Goal: Information Seeking & Learning: Compare options

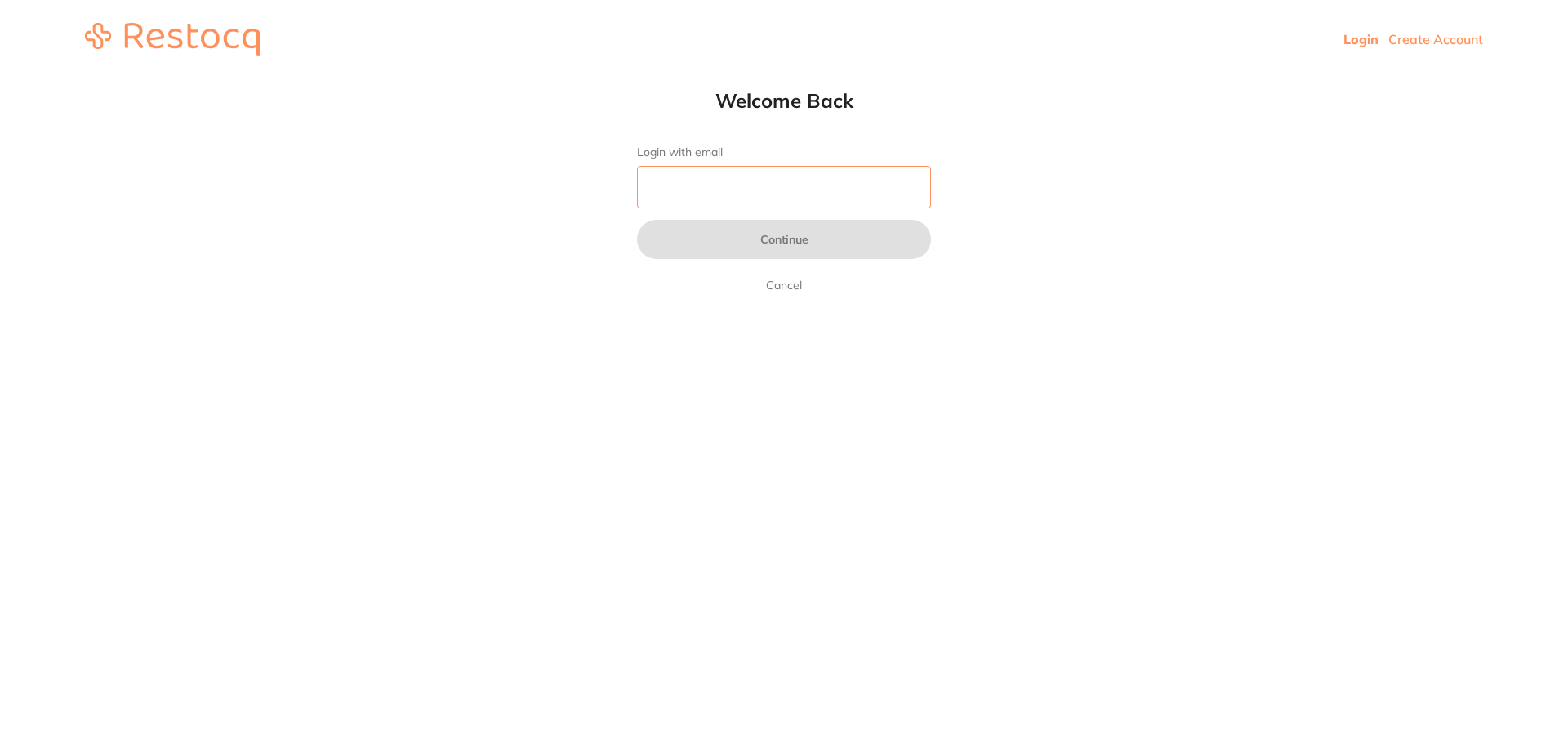
click at [783, 186] on input "Login with email" at bounding box center [784, 187] width 294 height 42
type input "[EMAIL_ADDRESS][DOMAIN_NAME]"
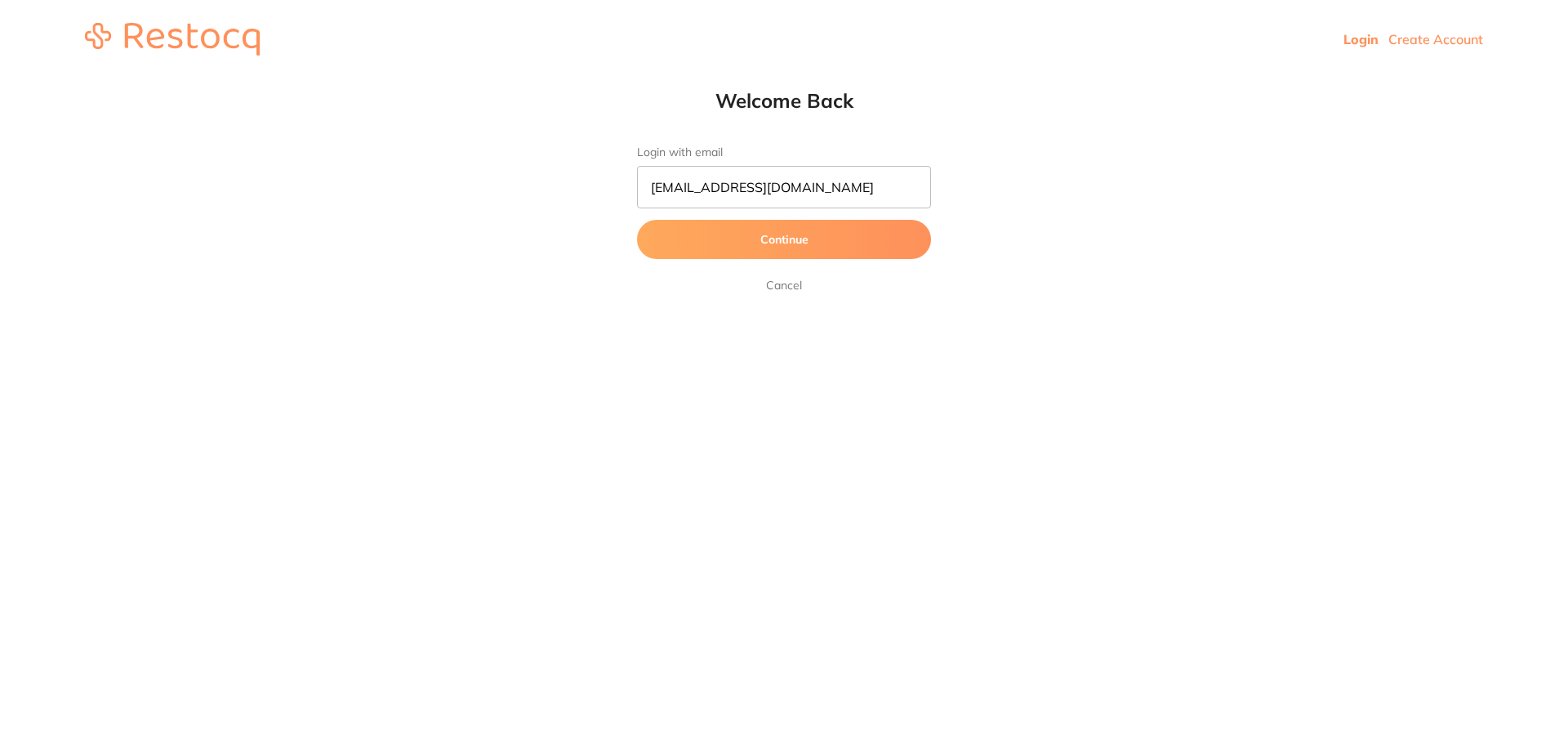
click at [783, 232] on button "Continue" at bounding box center [784, 239] width 294 height 39
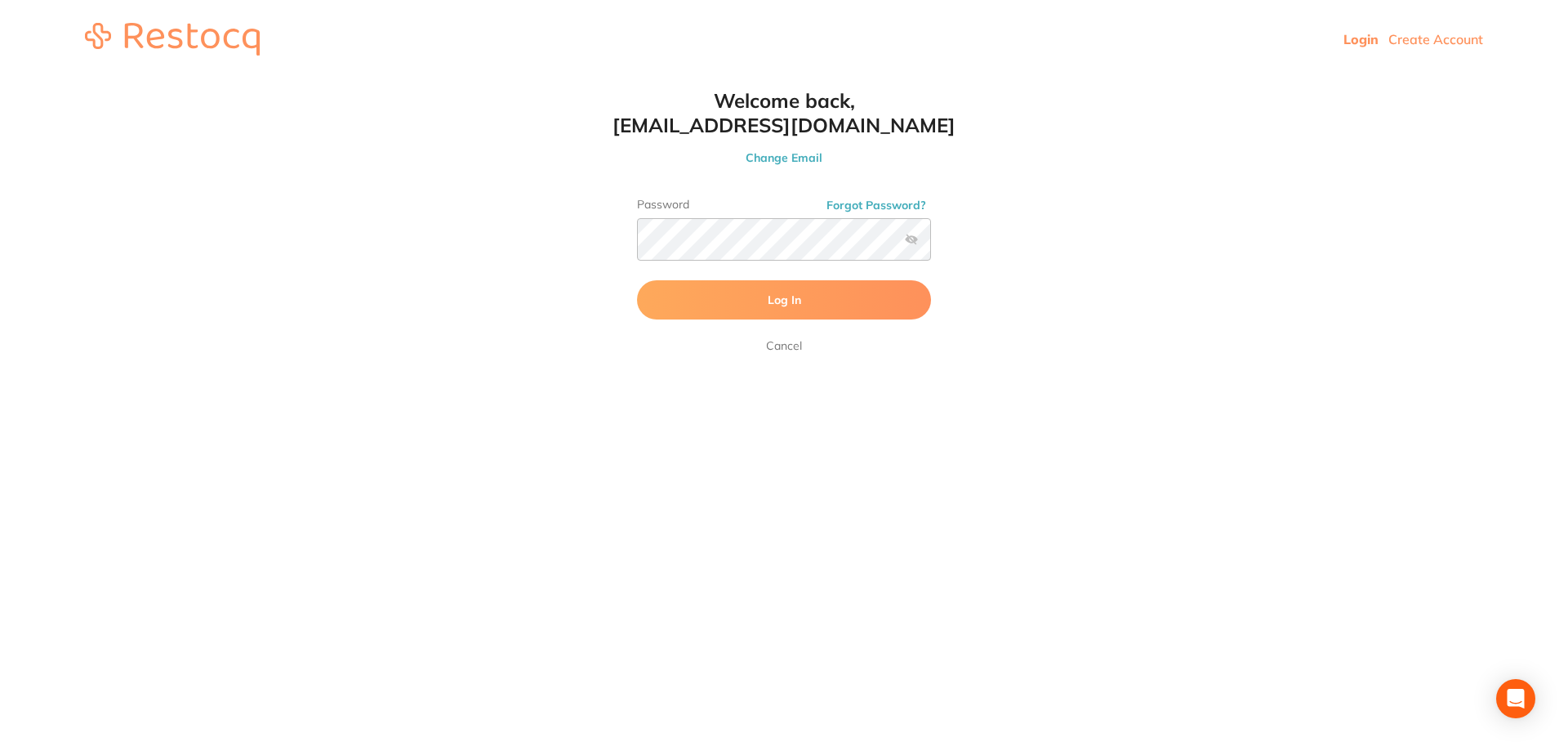
click at [769, 291] on button "Log In" at bounding box center [784, 299] width 294 height 39
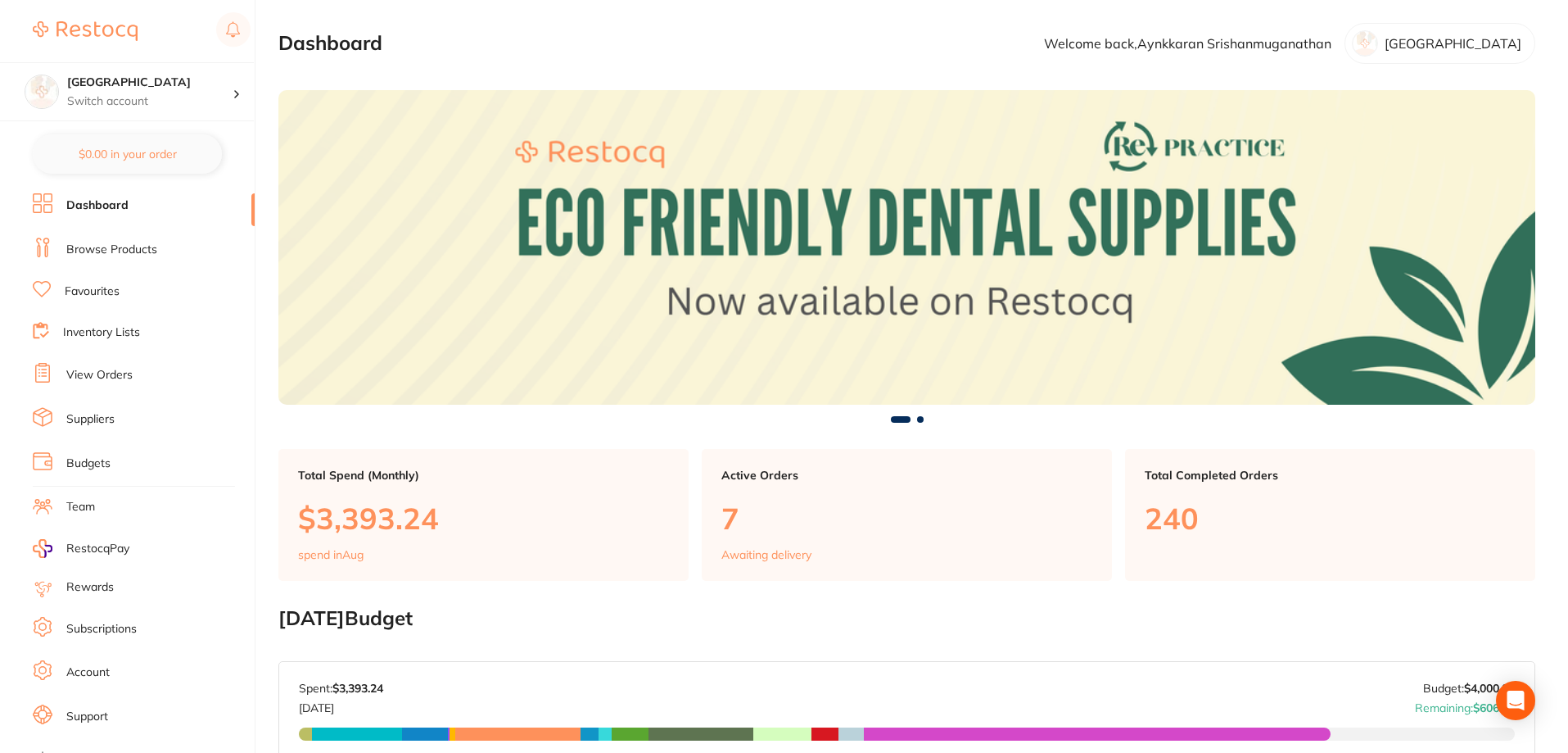
click at [92, 250] on link "Browse Products" at bounding box center [112, 250] width 91 height 16
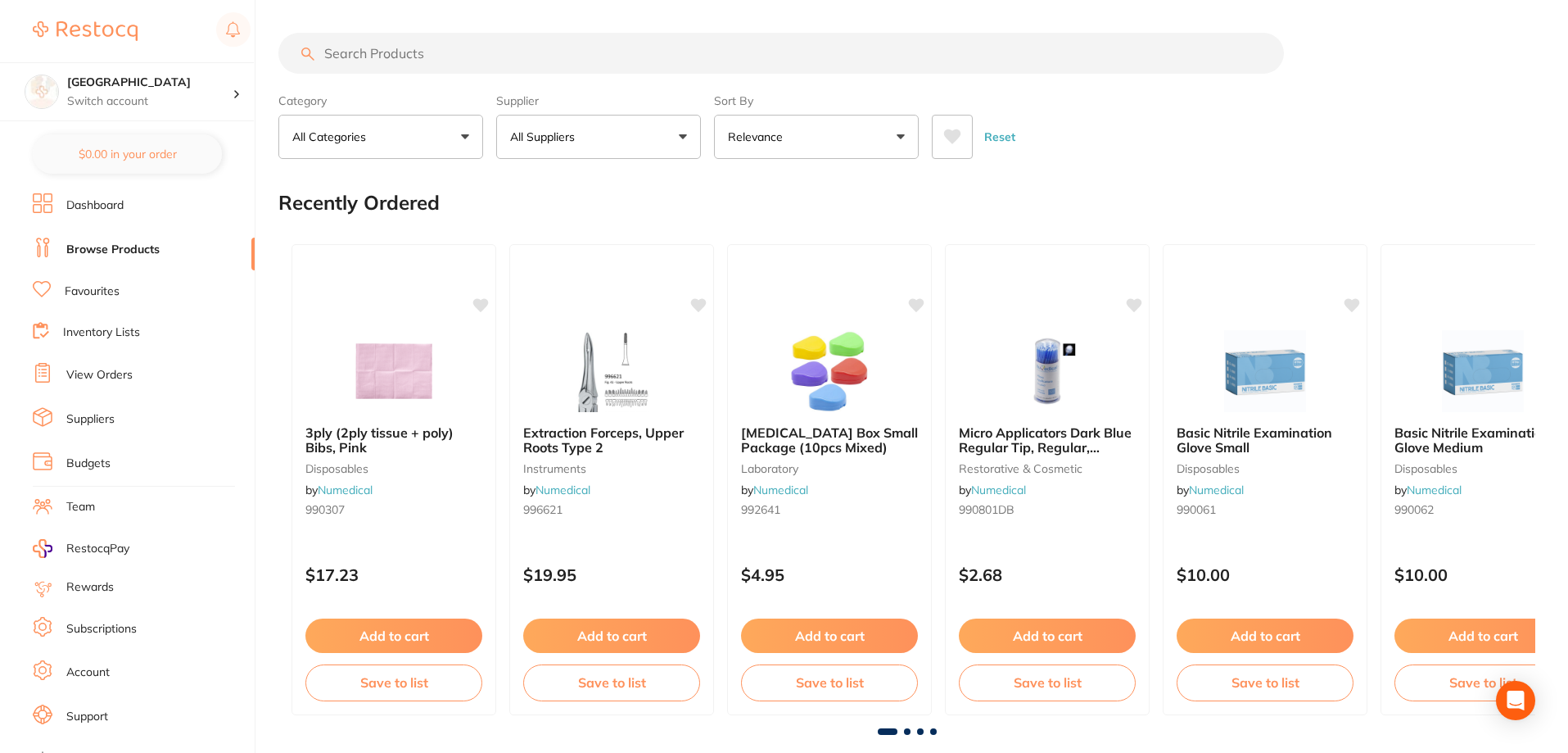
click at [411, 55] on input "search" at bounding box center [781, 53] width 1006 height 41
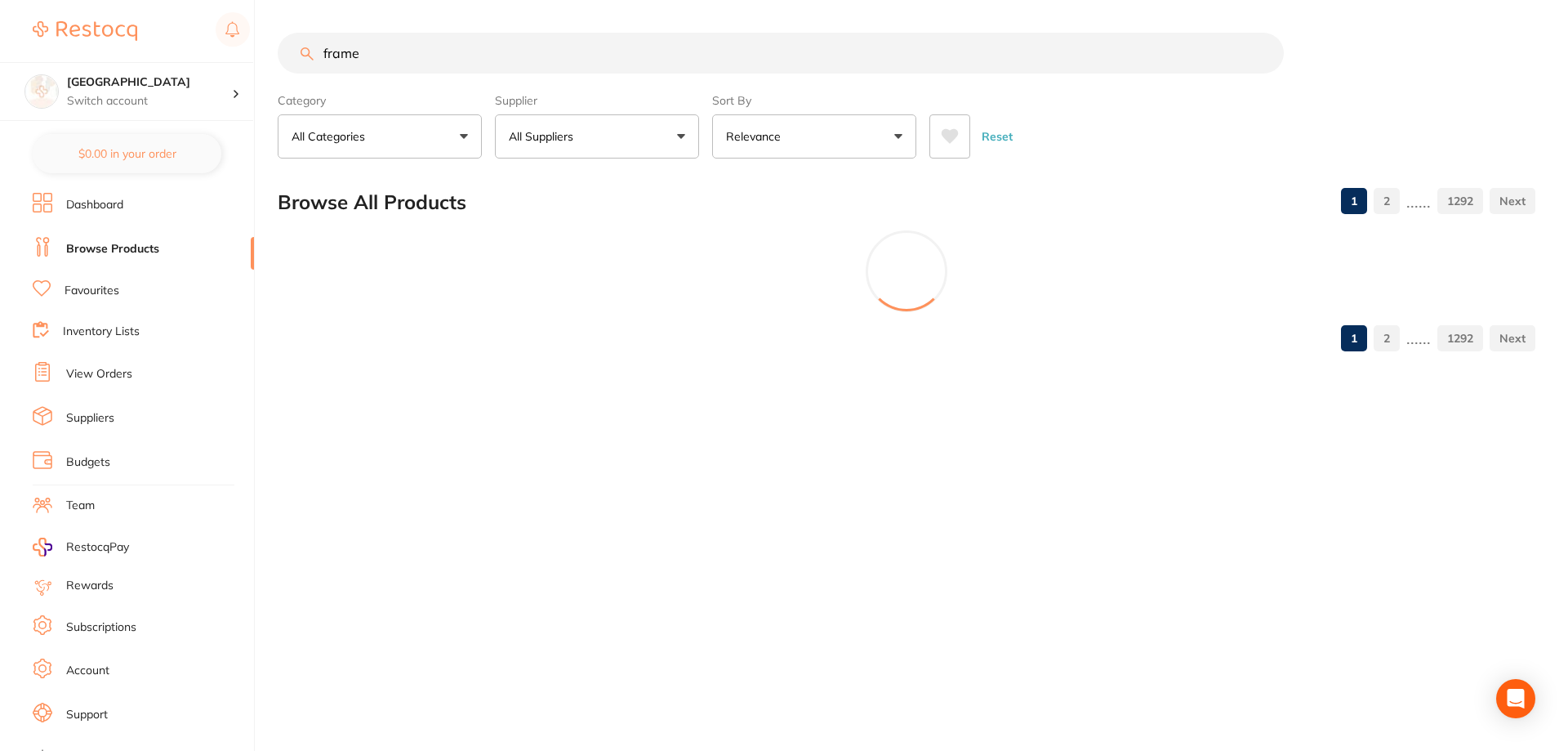
type input "frame"
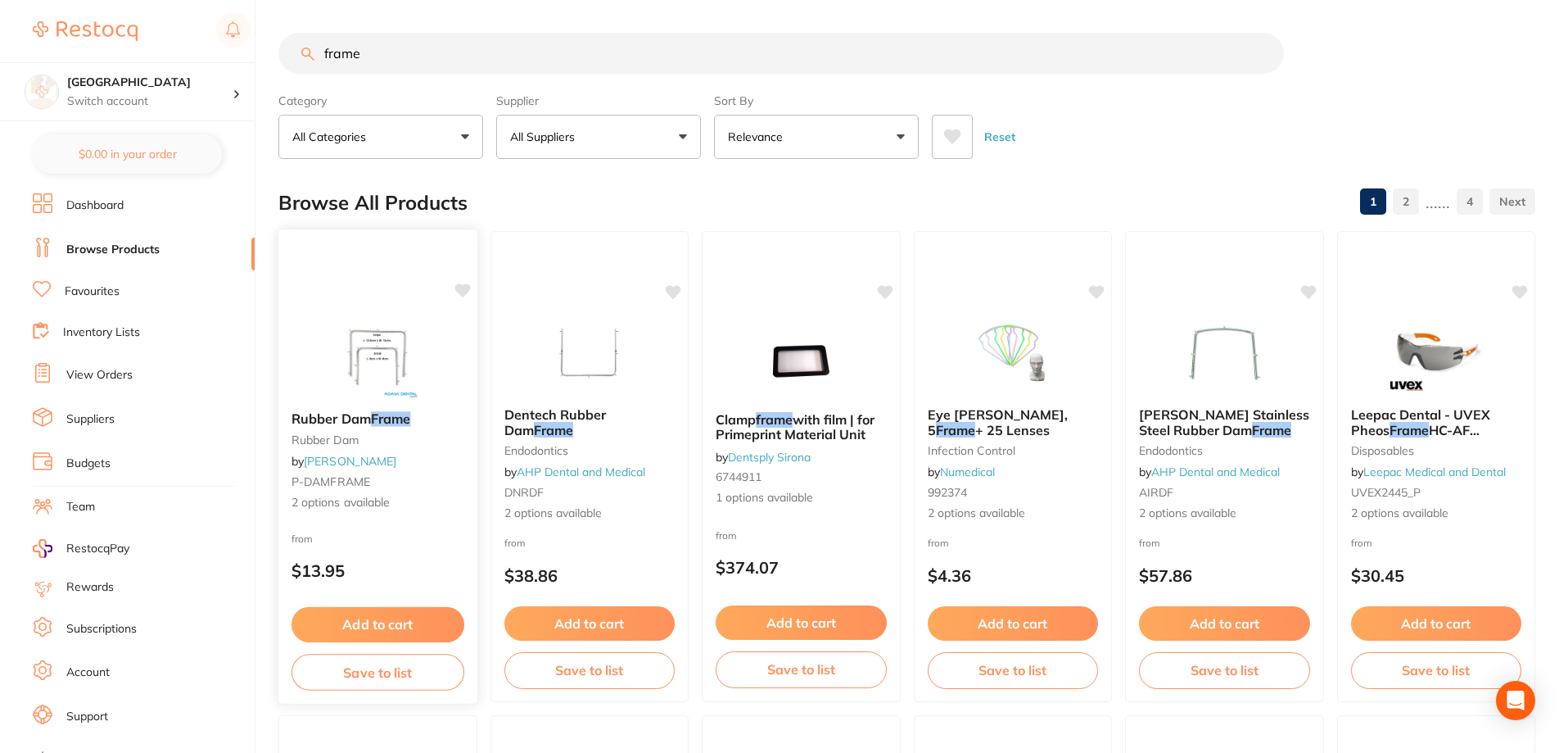
click at [401, 366] on img at bounding box center [378, 356] width 107 height 82
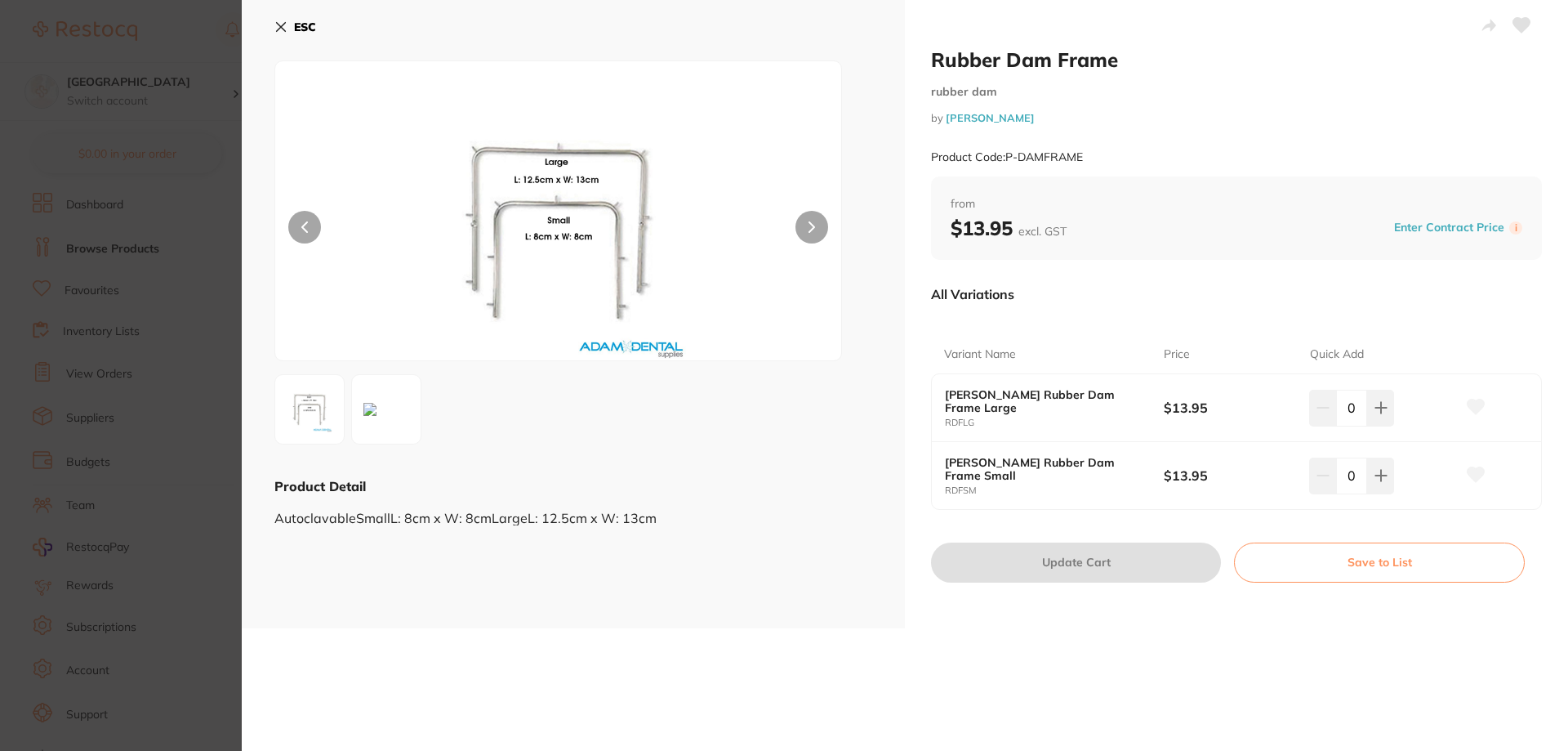
click at [158, 309] on section "Rubber Dam Frame rubber dam by [PERSON_NAME] Product Code: P-DAMFRAME ESC Produ…" at bounding box center [784, 375] width 1568 height 751
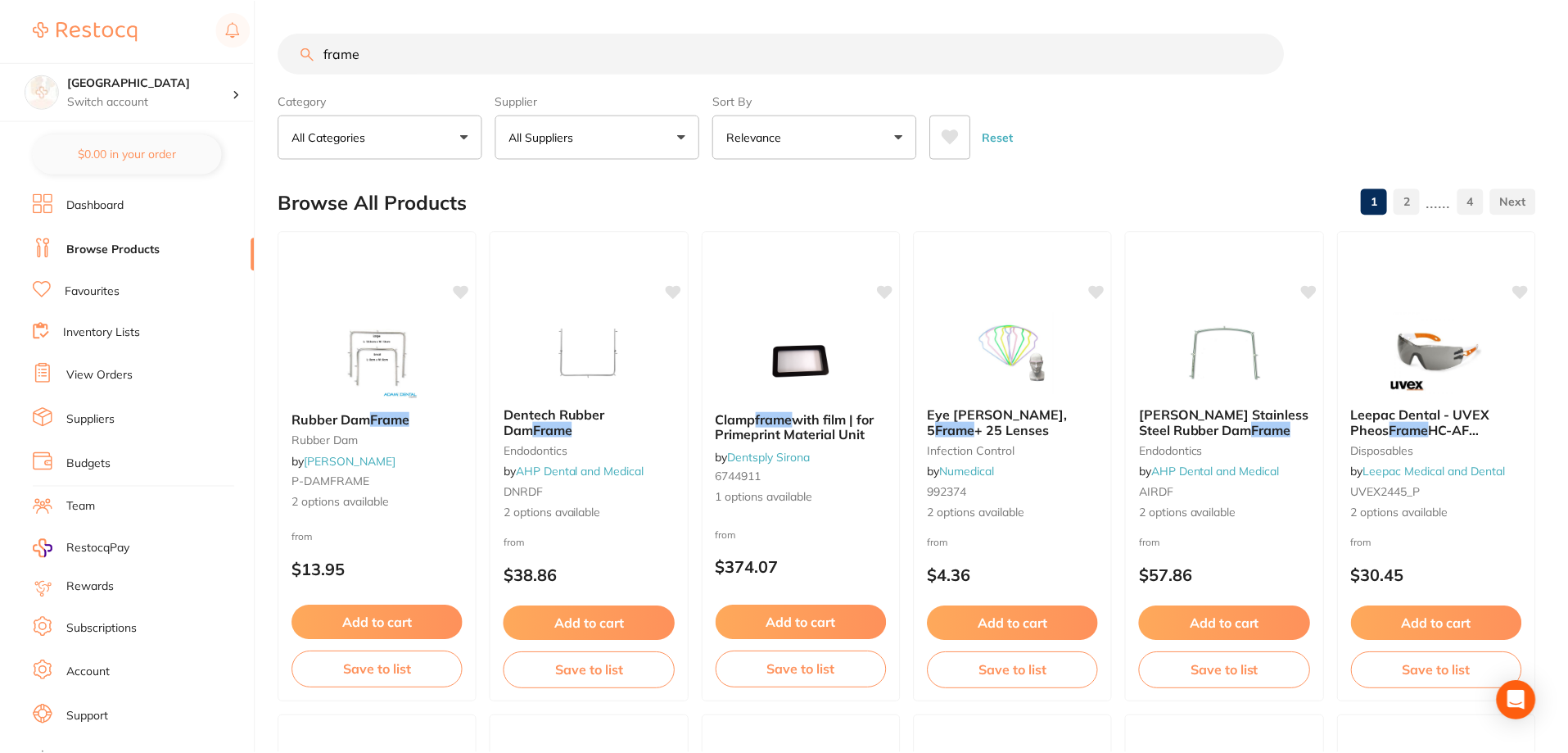
scroll to position [14, 0]
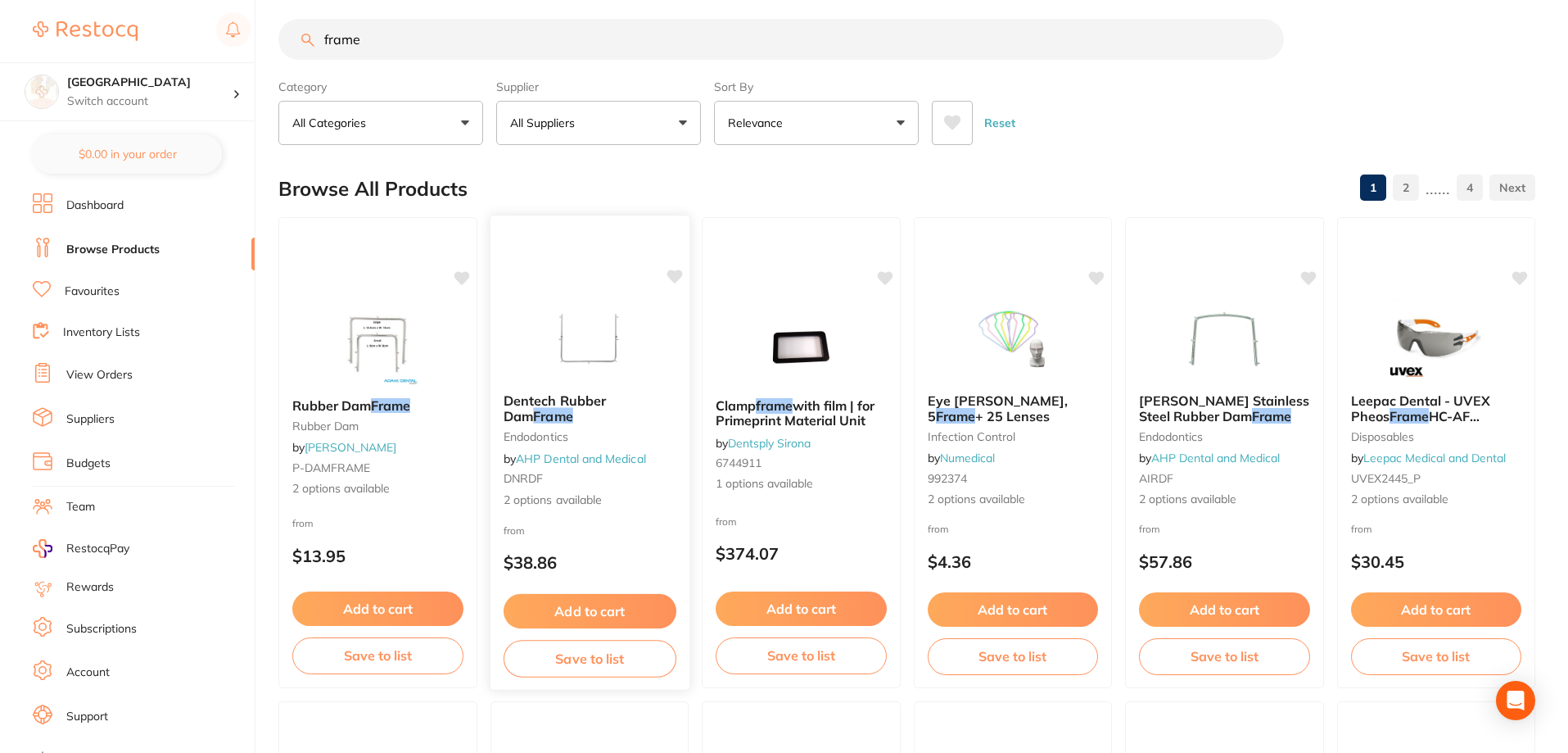
click at [578, 391] on div "Dentech Rubber Dam Frame endodontics by AHP Dental and Medical DNRDF 2 options …" at bounding box center [589, 451] width 199 height 141
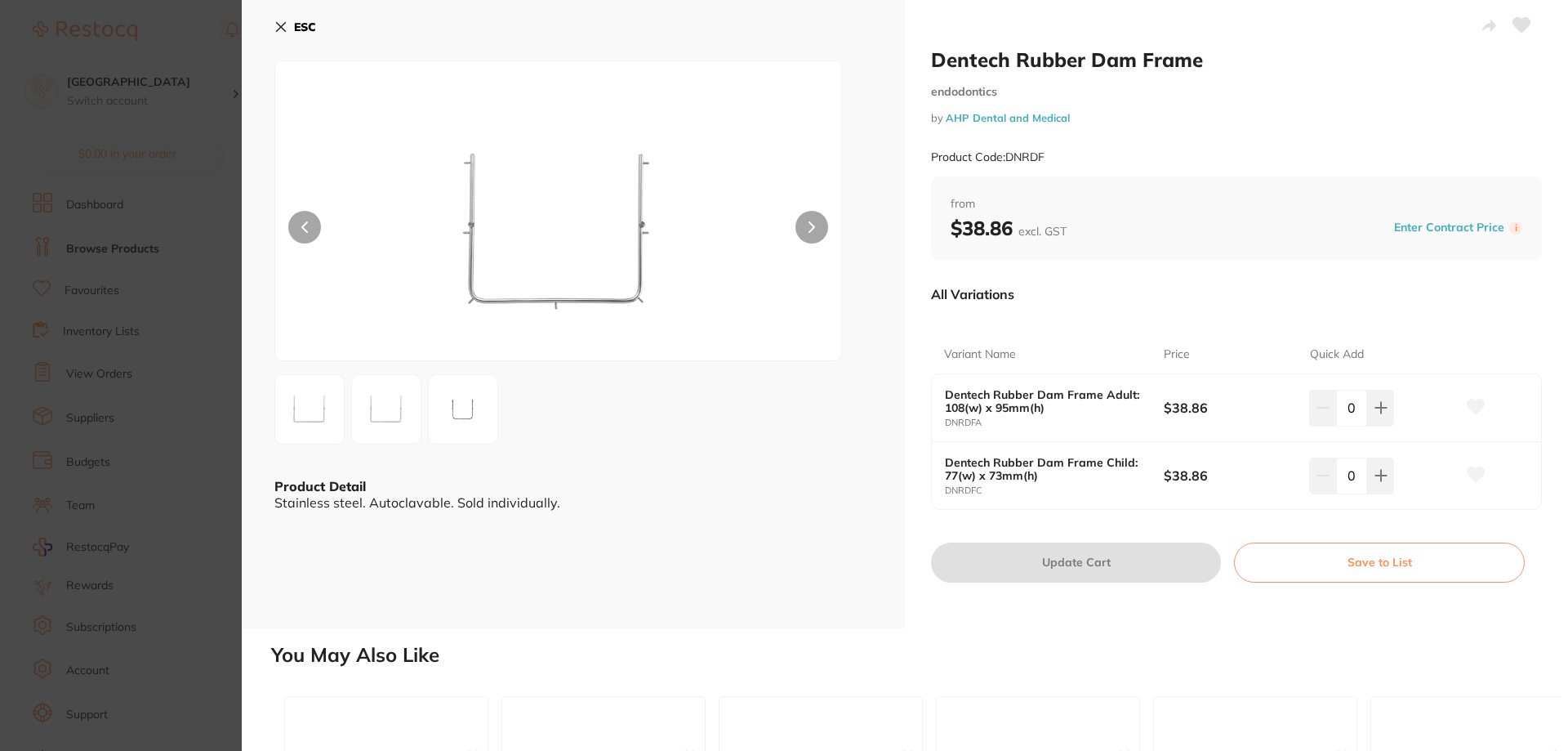
click at [113, 164] on section "Dentech Rubber Dam Frame endodontics by AHP Dental and Medical Product Code: DN…" at bounding box center [784, 375] width 1568 height 751
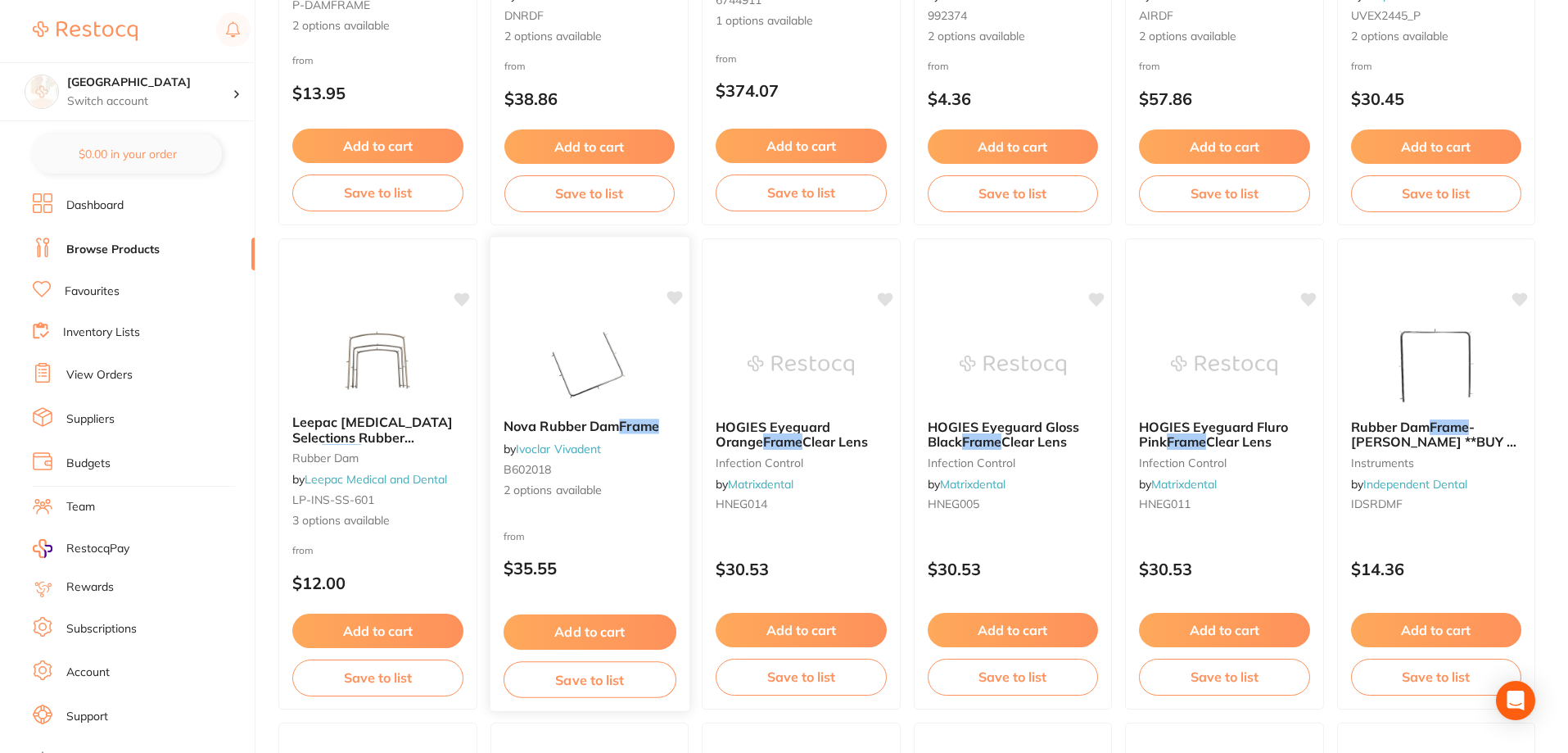
scroll to position [505, 0]
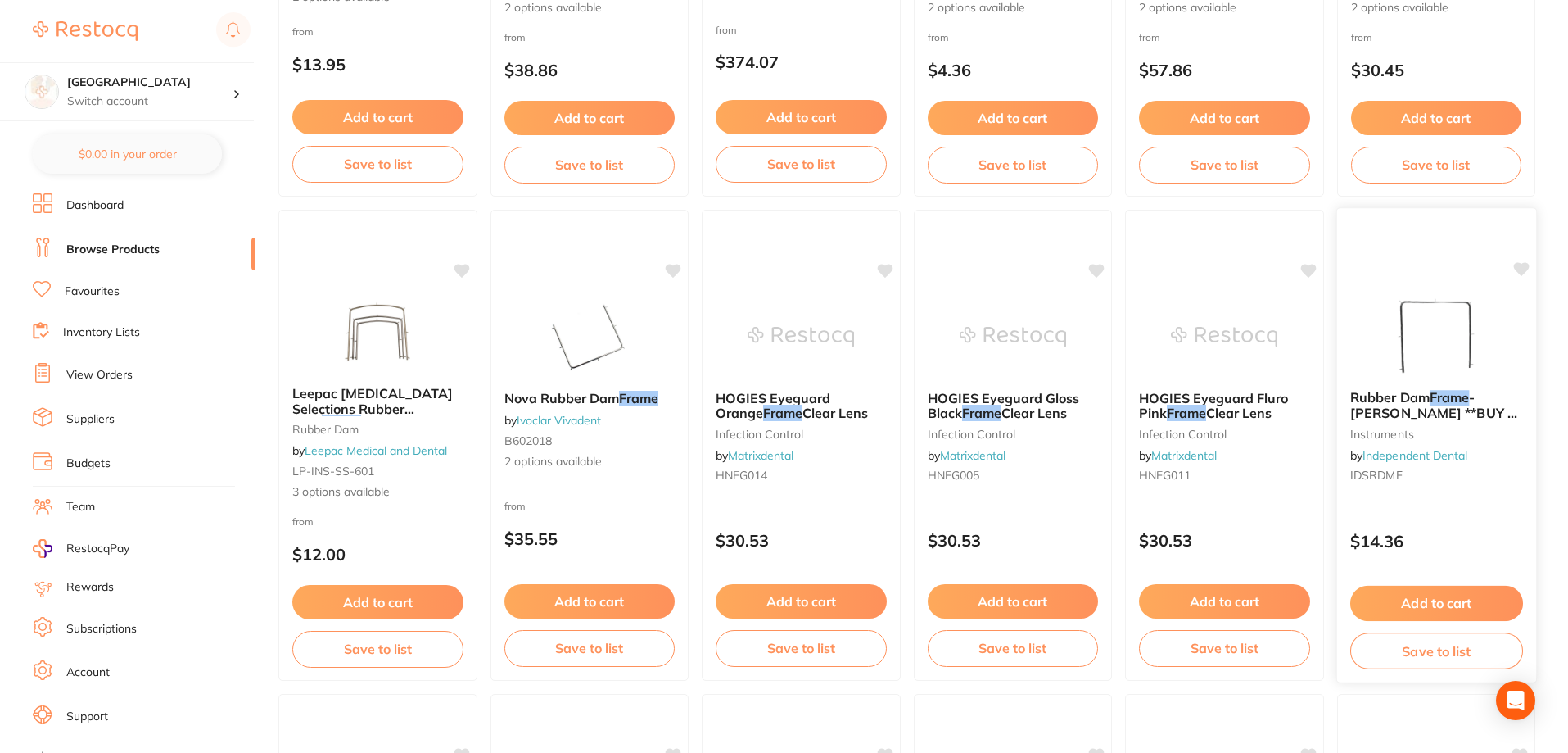
click at [785, 406] on span "- [PERSON_NAME] **BUY 5 GET 1 FREE**" at bounding box center [1432, 412] width 167 height 47
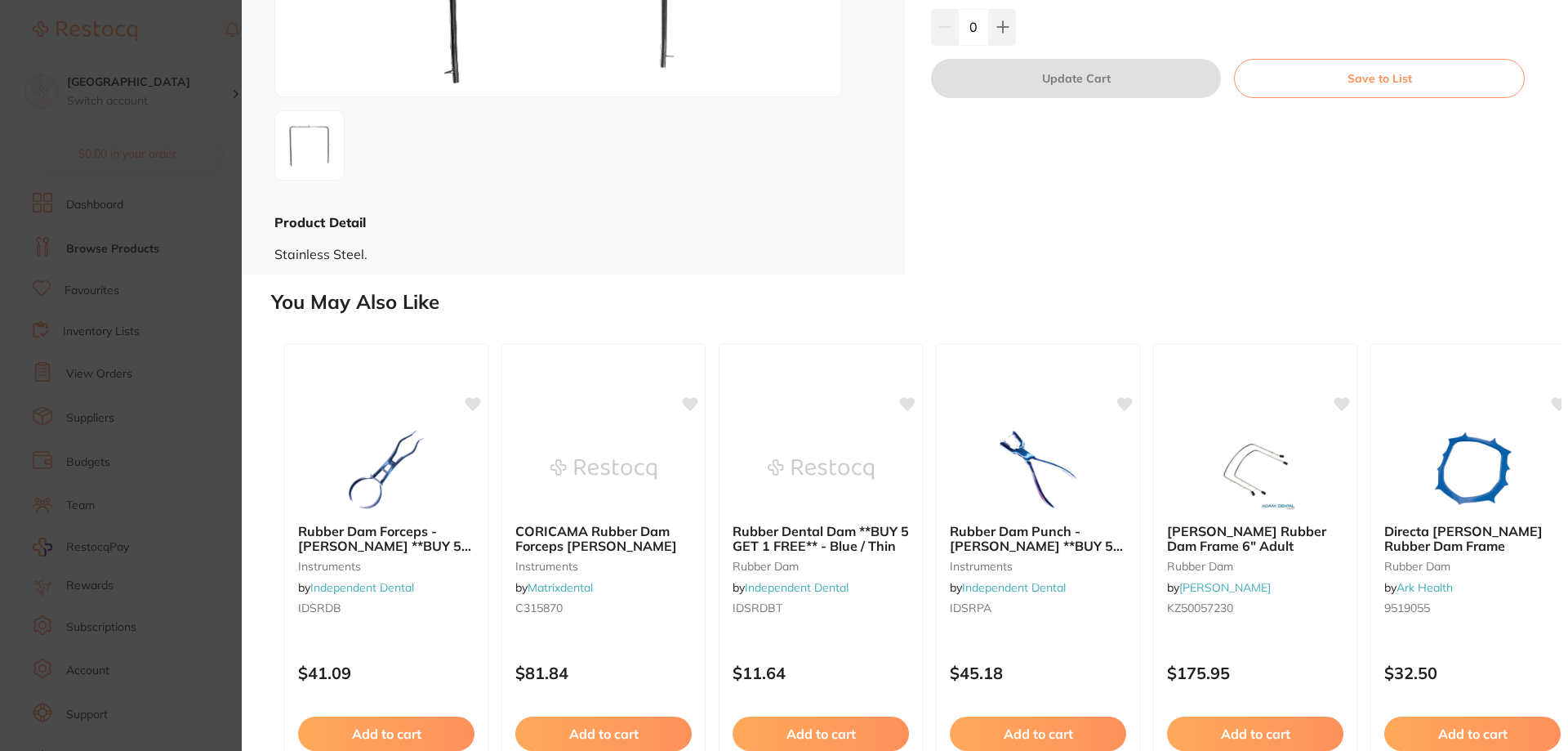
scroll to position [327, 0]
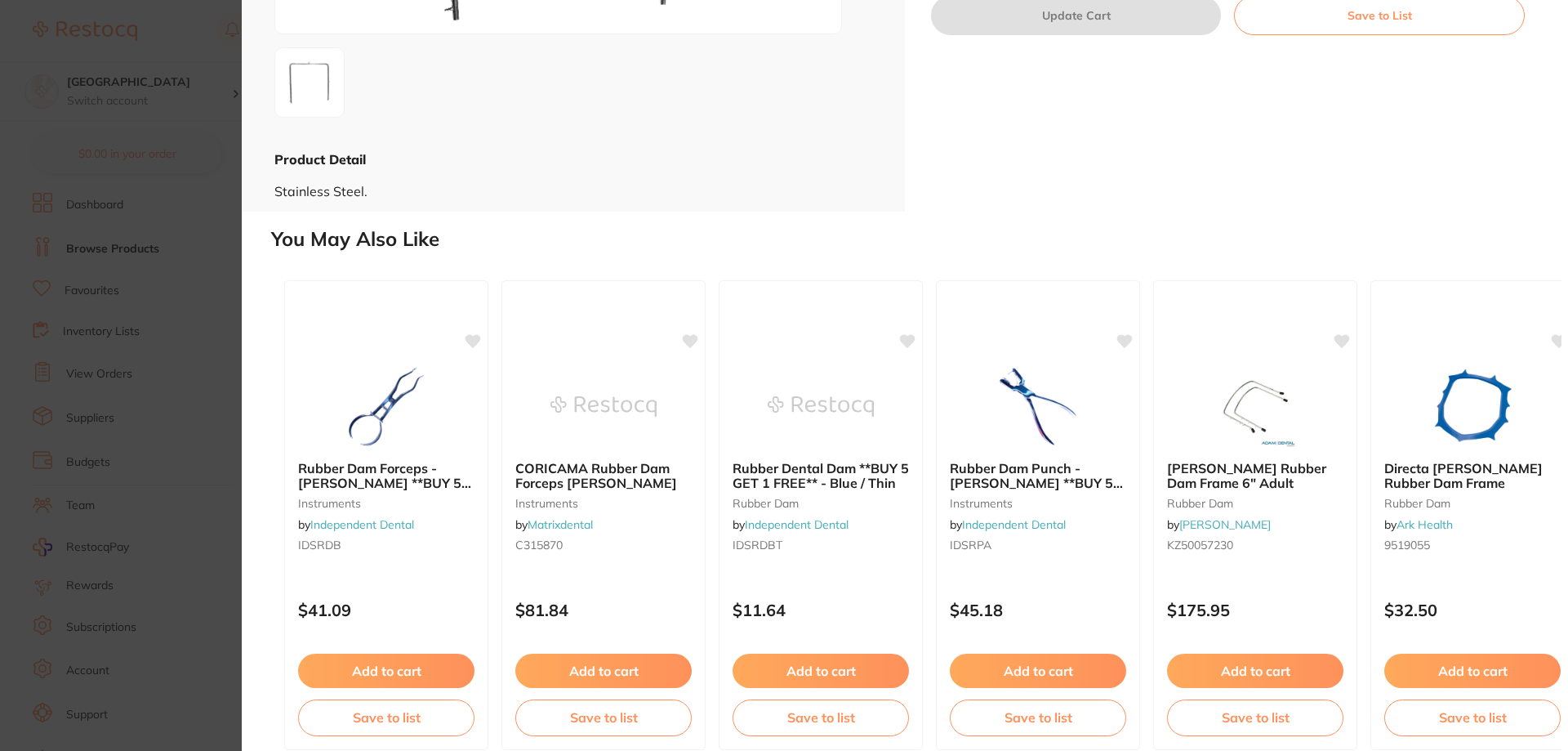
click at [13, 205] on section "Rubber Dam Frame - [PERSON_NAME] **BUY 5 GET 1 FREE** instruments by Independen…" at bounding box center [784, 375] width 1568 height 751
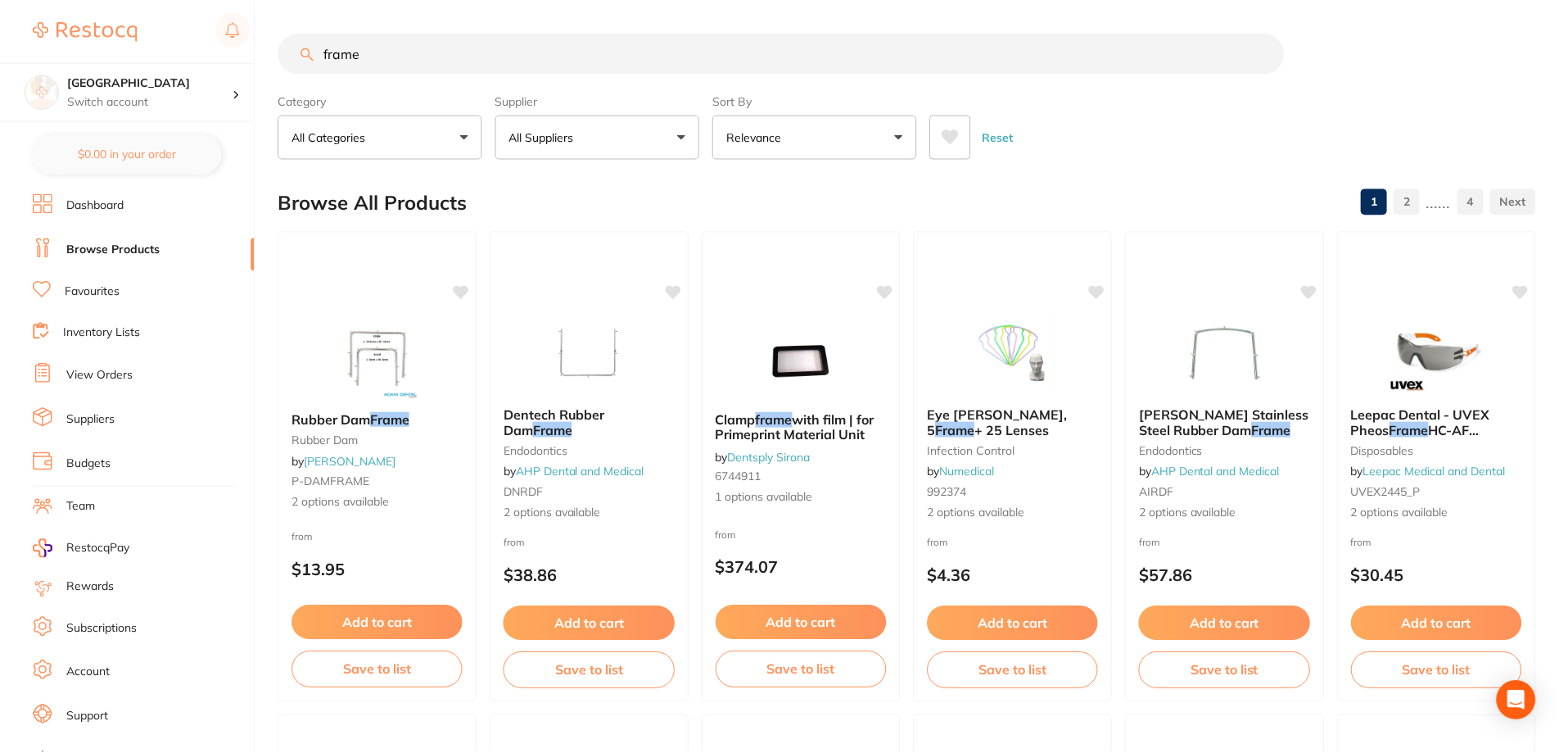
scroll to position [505, 0]
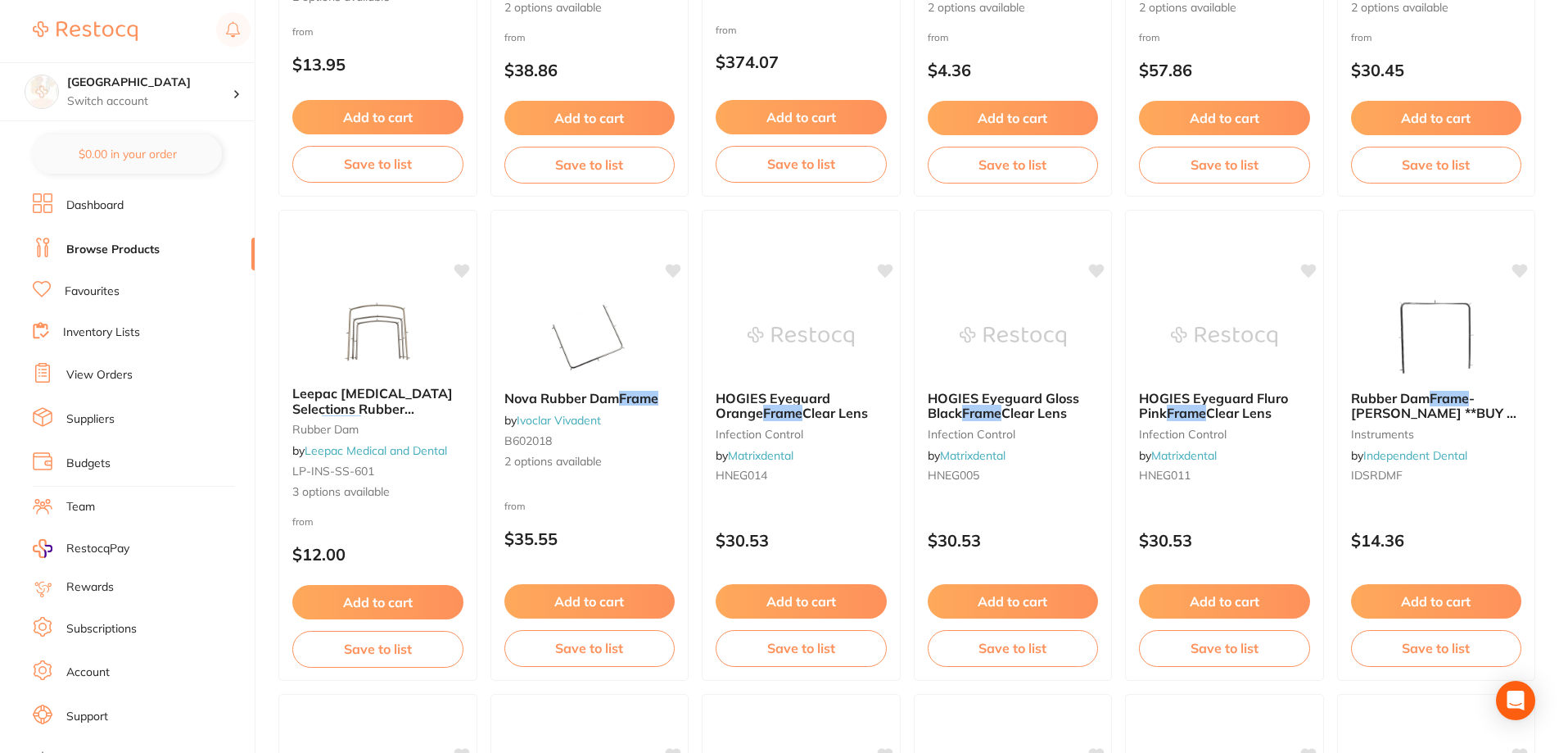
click at [107, 213] on link "Dashboard" at bounding box center [95, 205] width 57 height 16
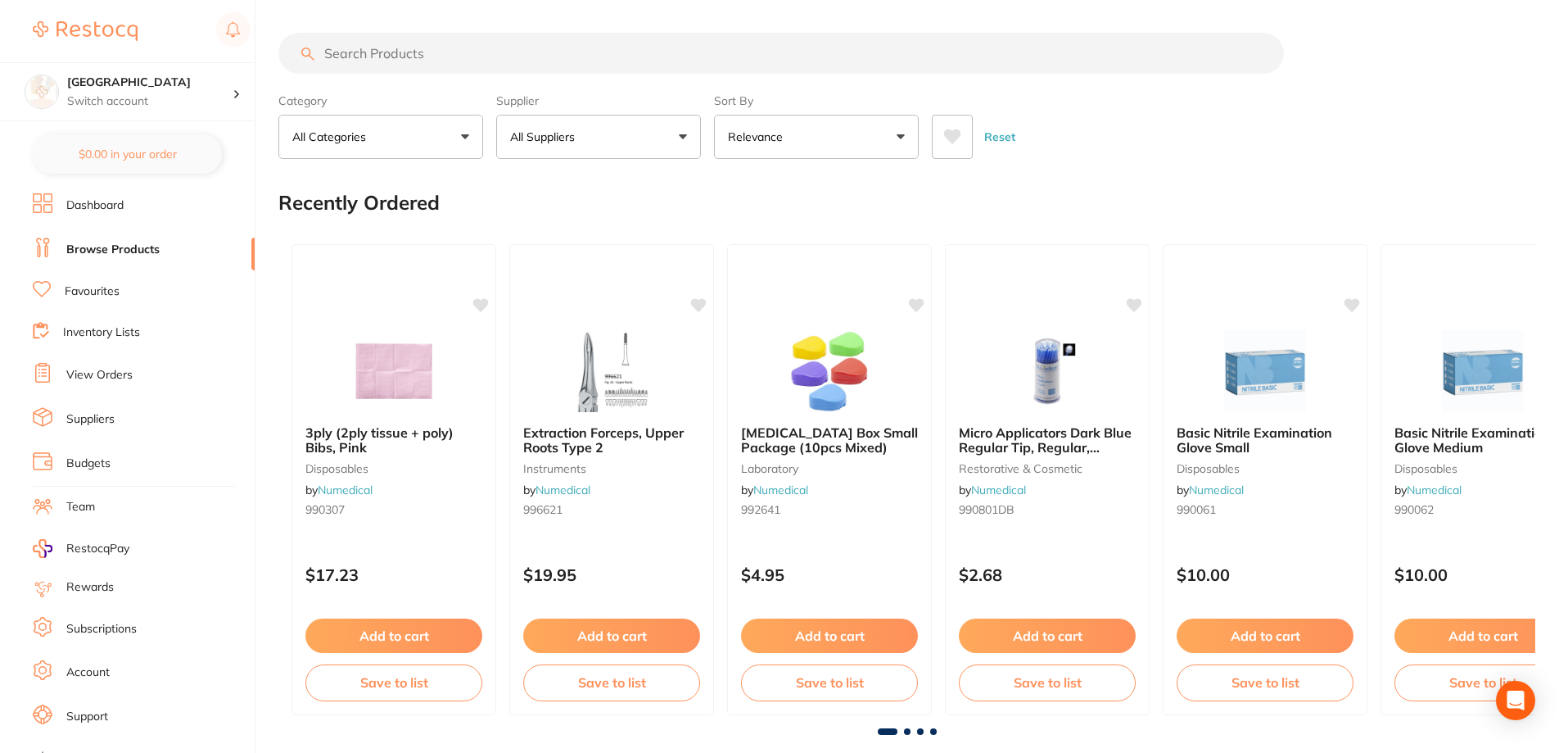
click at [476, 64] on input "search" at bounding box center [781, 53] width 1006 height 41
click at [484, 57] on input "search" at bounding box center [781, 53] width 1006 height 41
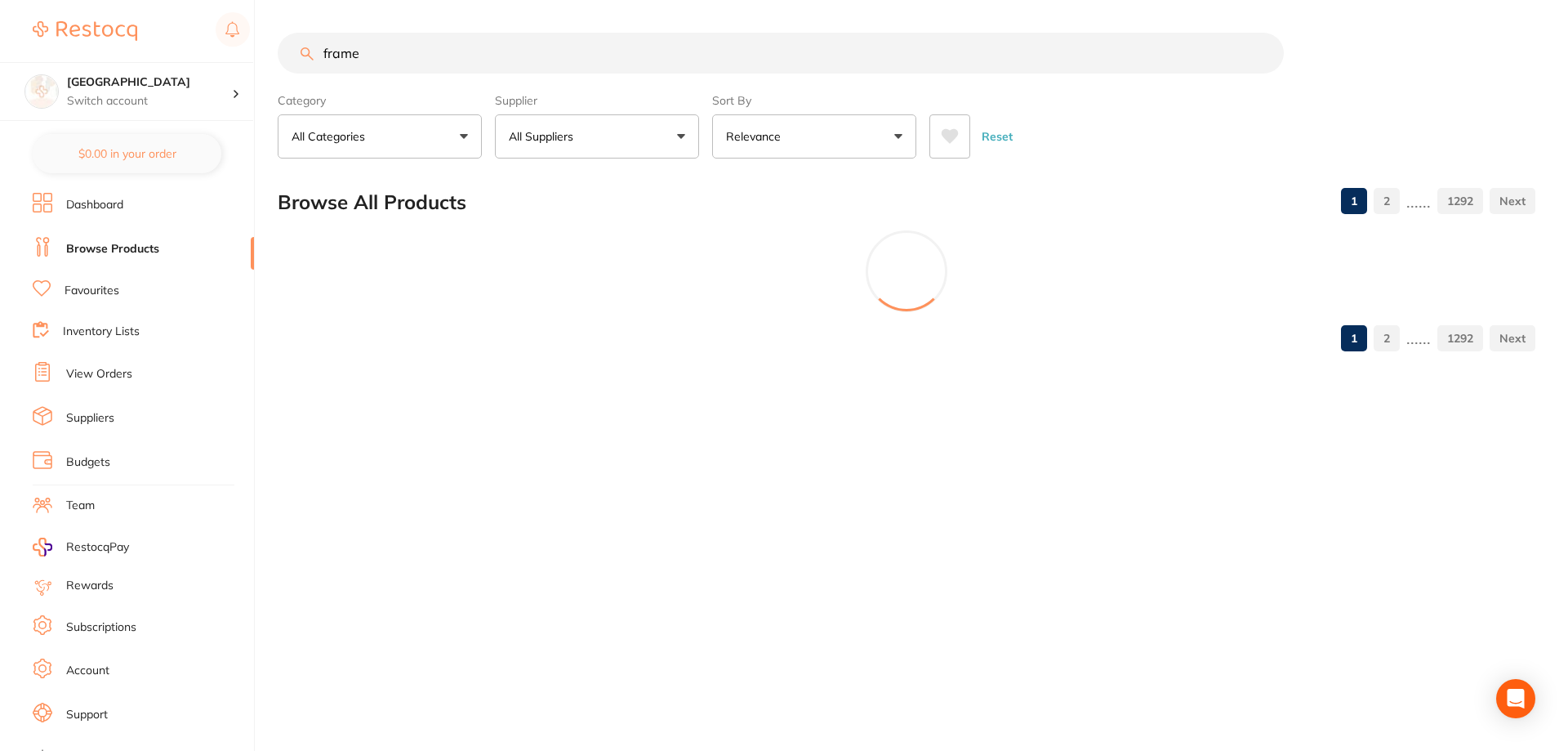
type input "frame"
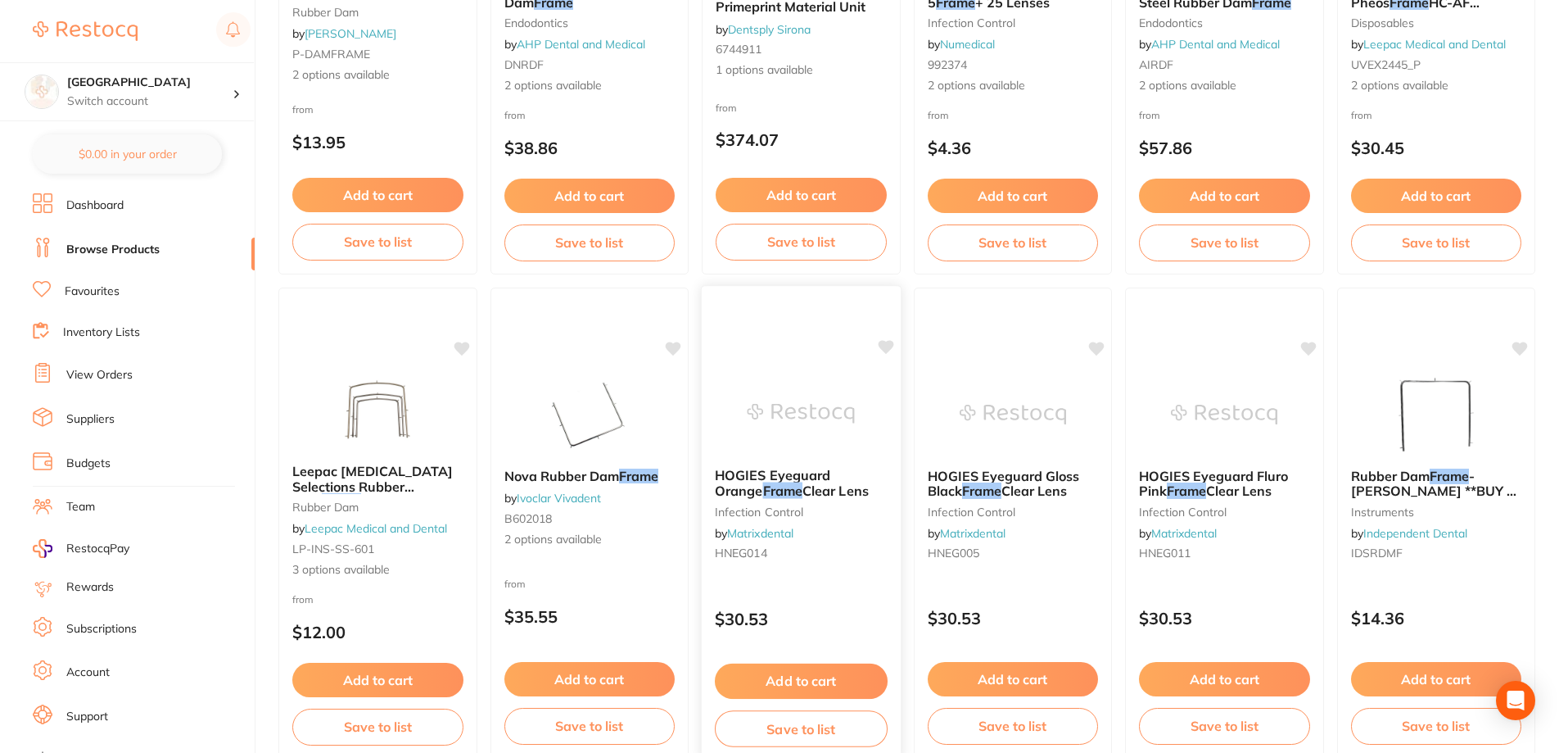
scroll to position [574, 0]
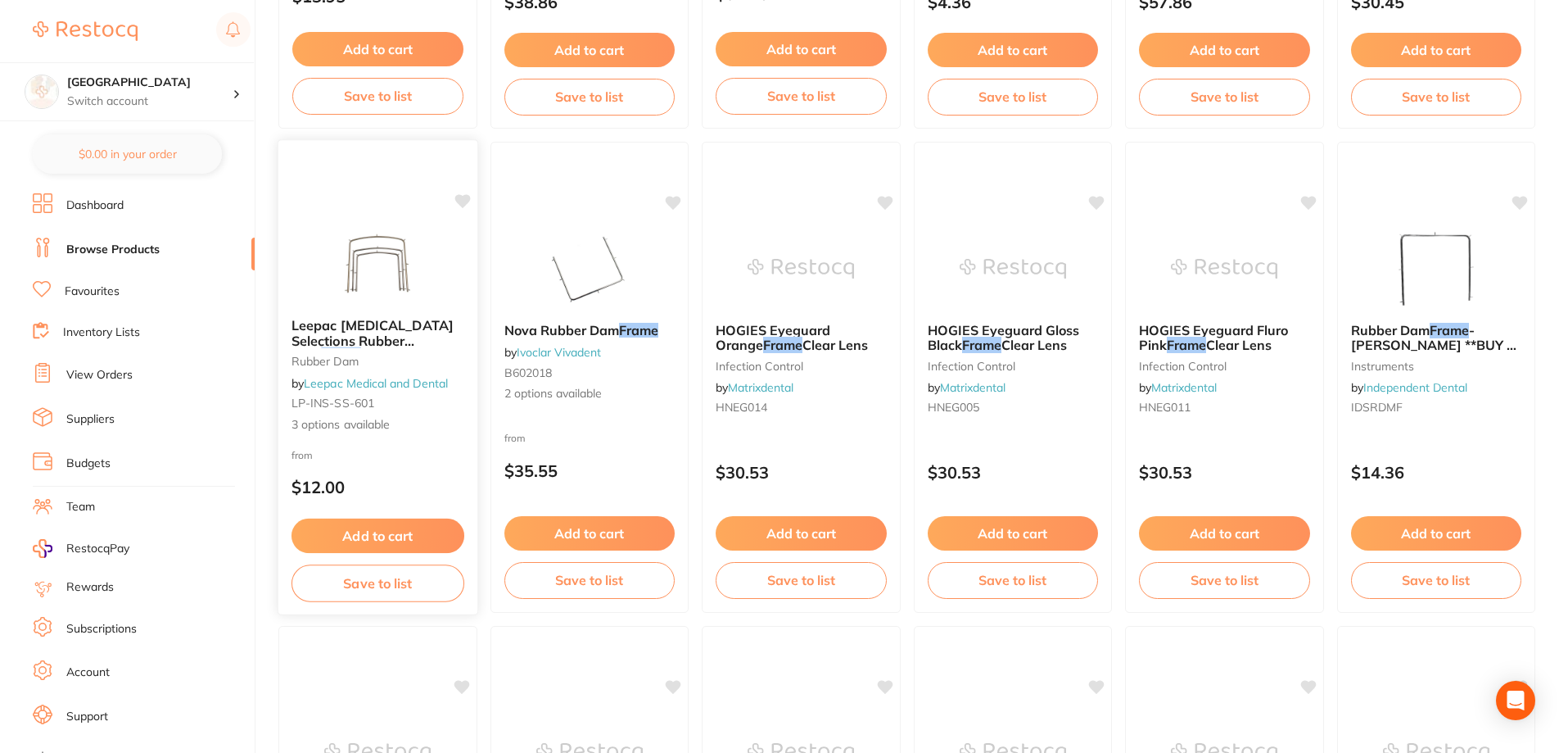
click at [410, 324] on span "Leepac [MEDICAL_DATA] Selections Rubber Dam" at bounding box center [372, 341] width 162 height 47
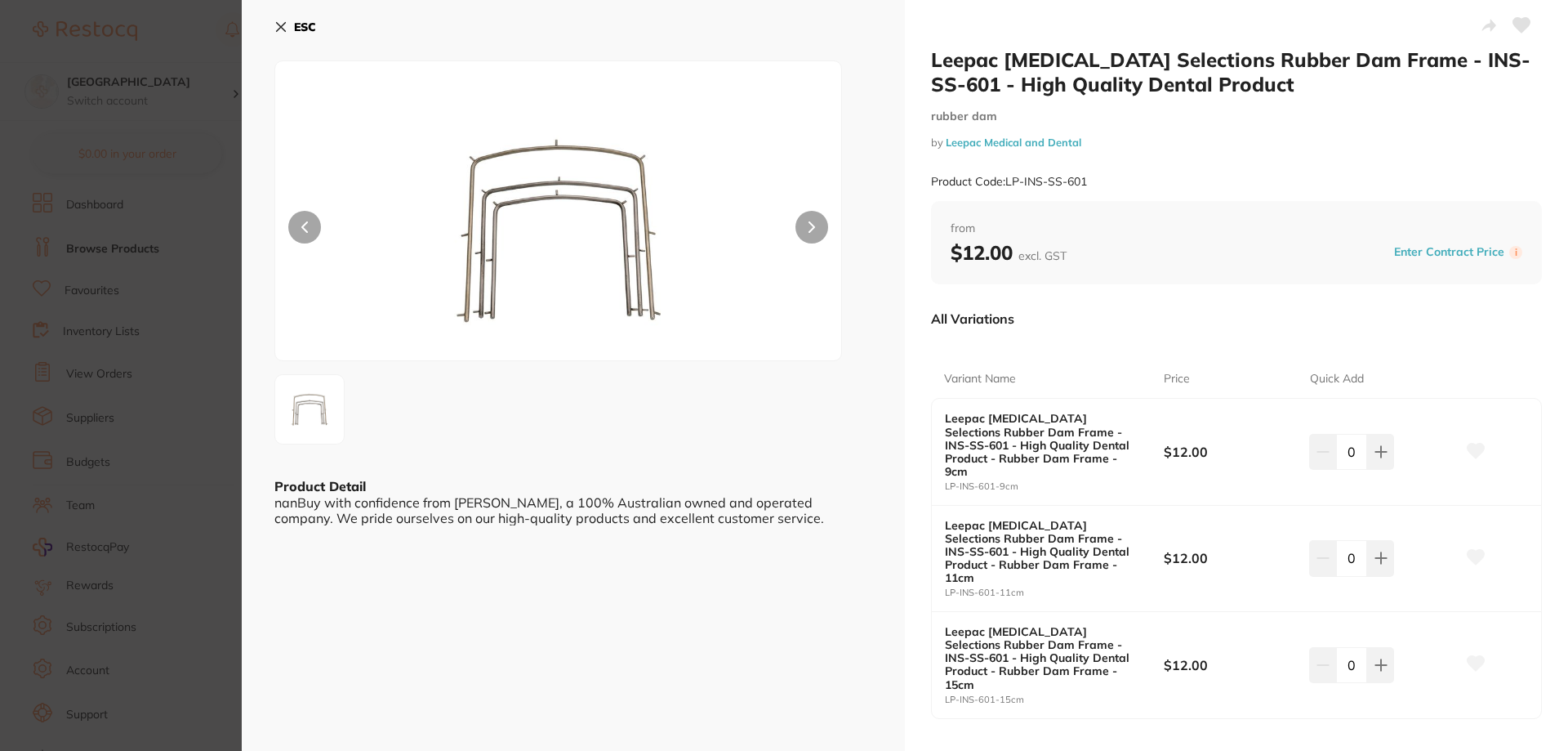
click at [167, 251] on section "Leepac [MEDICAL_DATA] Selections Rubber Dam Frame - INS-SS-601 - High Quality D…" at bounding box center [784, 375] width 1568 height 751
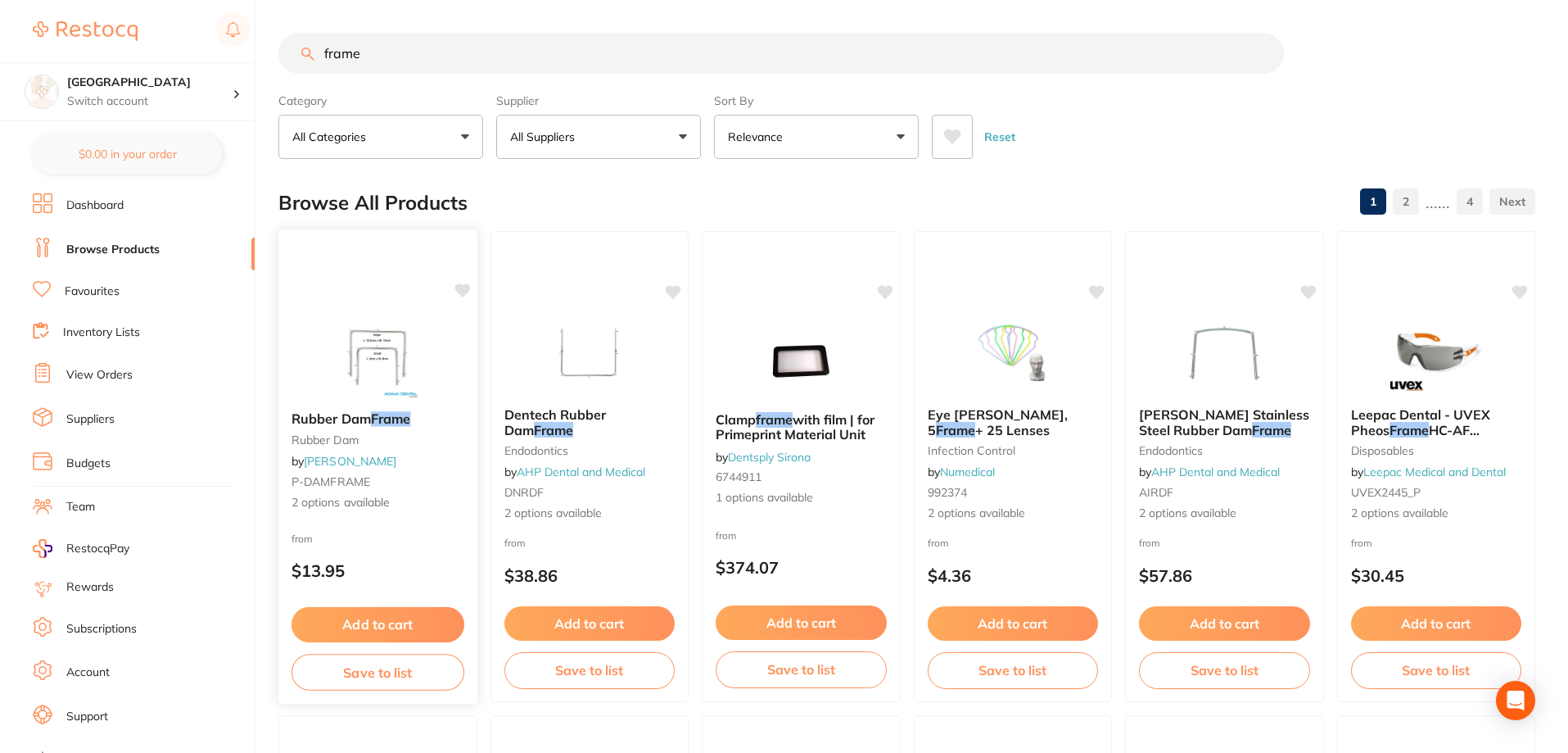
click at [399, 387] on img at bounding box center [378, 356] width 107 height 82
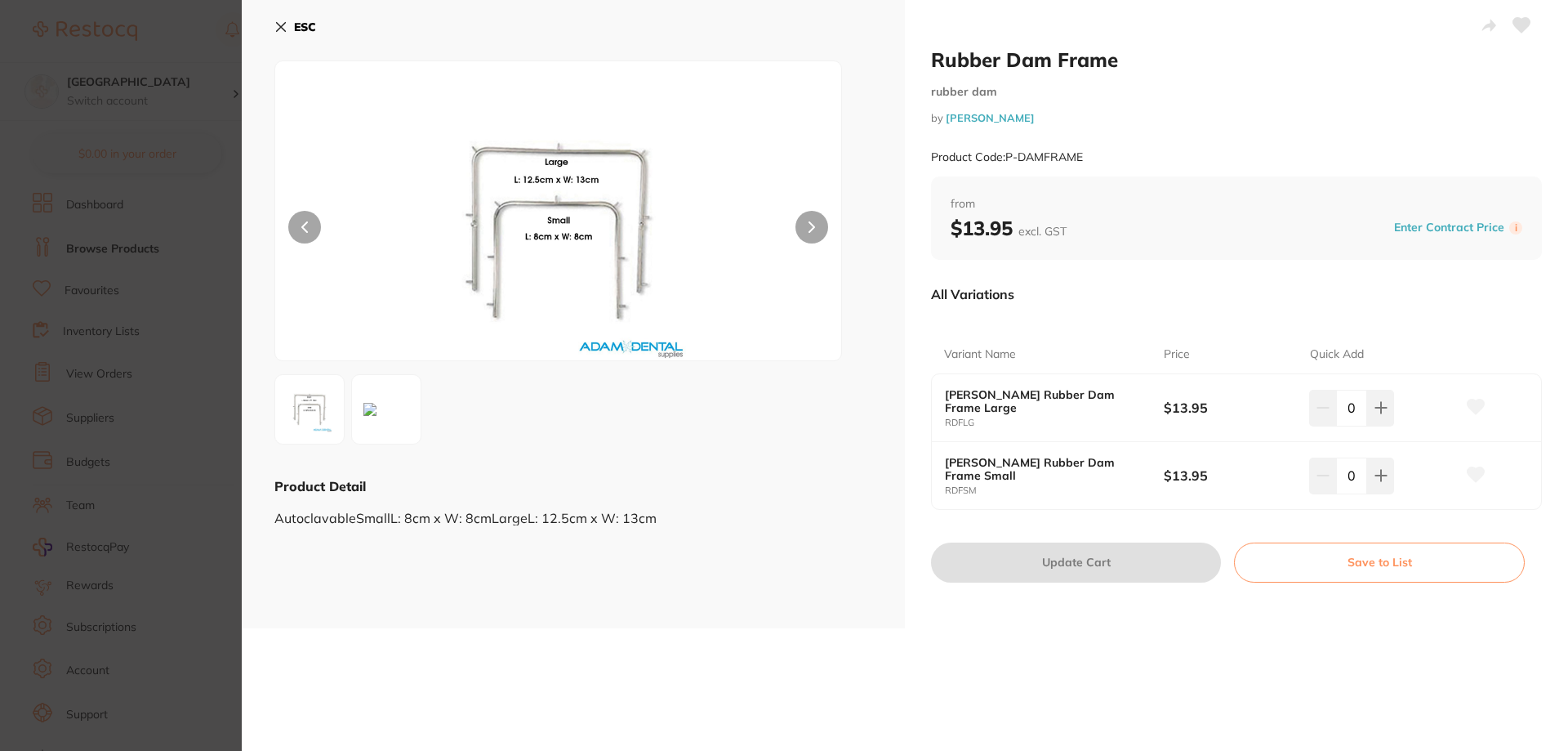
click at [166, 257] on section "Rubber Dam Frame rubber dam by [PERSON_NAME] Product Code: P-DAMFRAME ESC Produ…" at bounding box center [784, 375] width 1568 height 751
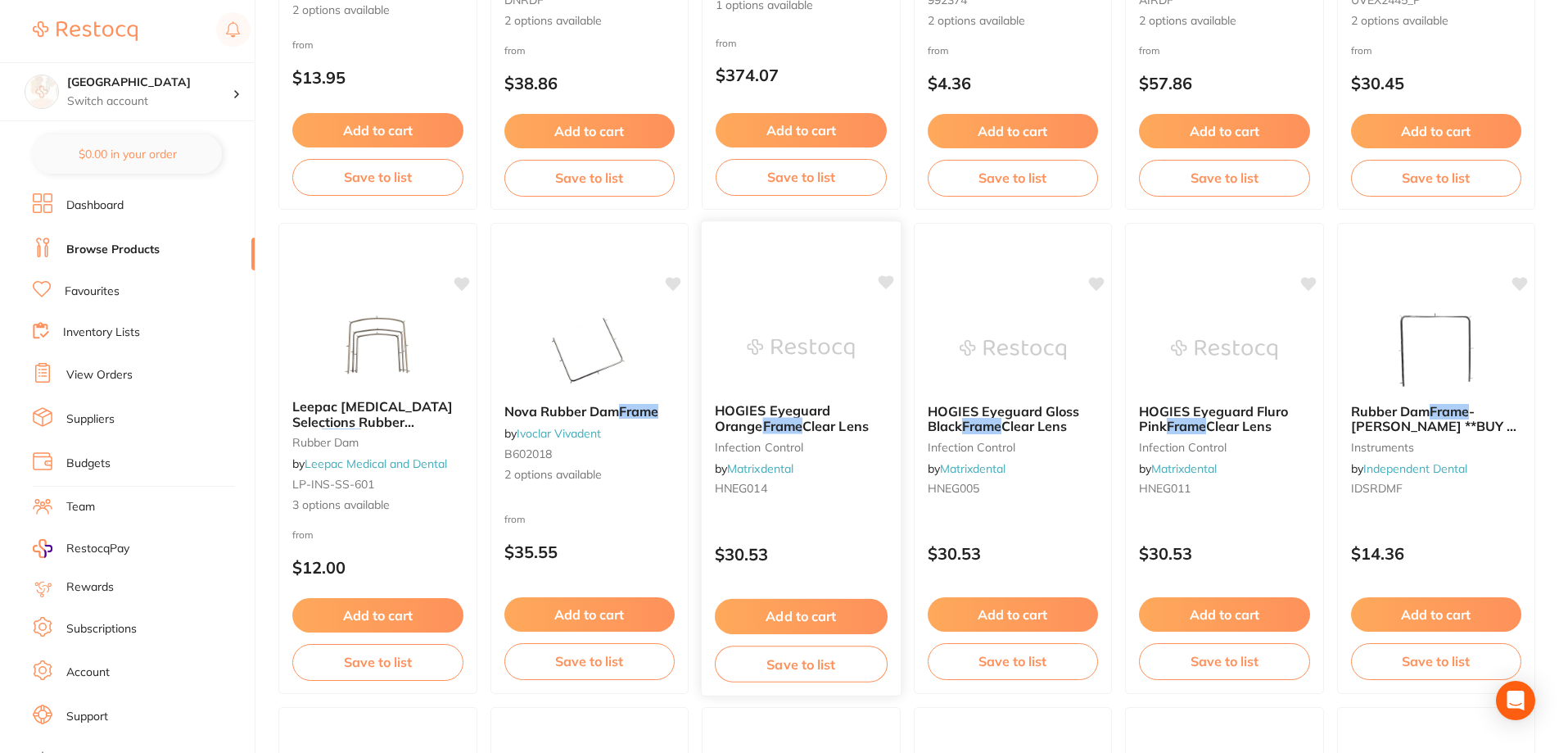
scroll to position [737, 0]
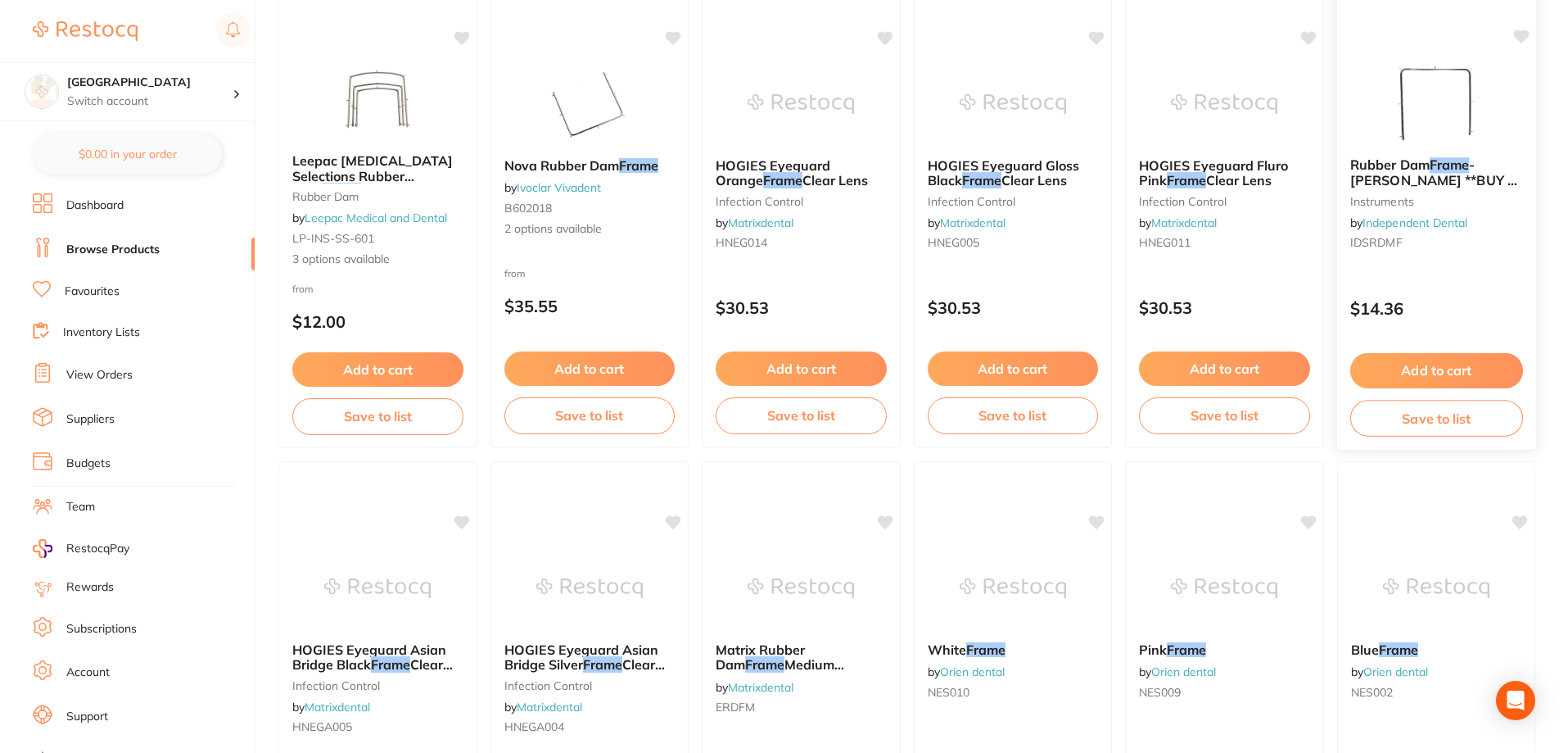
click at [785, 188] on div "Rubber Dam Frame - [PERSON_NAME] **BUY 5 GET 1 FREE** instruments by Independen…" at bounding box center [1435, 206] width 199 height 126
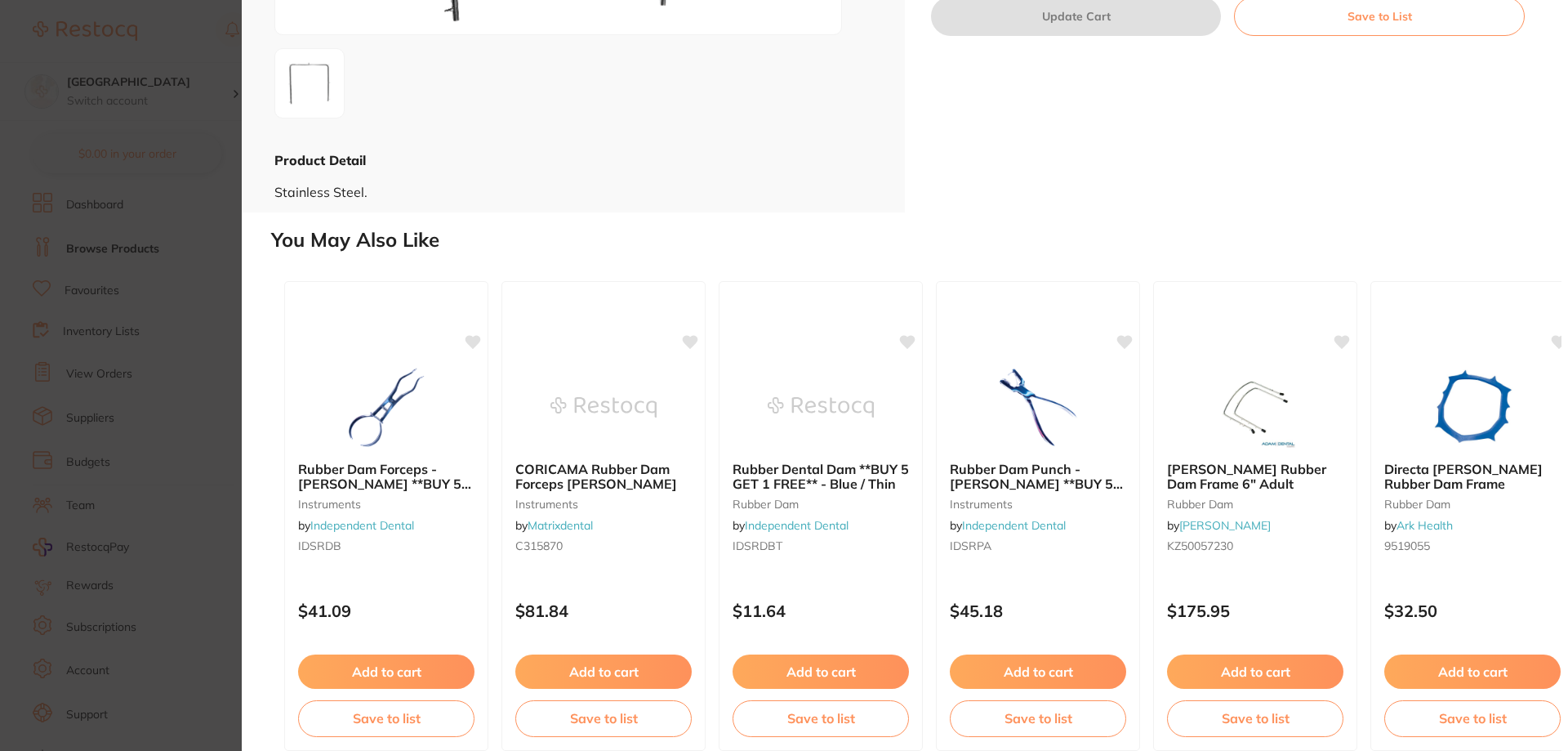
scroll to position [327, 0]
click at [246, 275] on div "Rubber Dam Frame - [PERSON_NAME] **BUY 5 GET 1 FREE** instruments by Independen…" at bounding box center [905, 375] width 1326 height 751
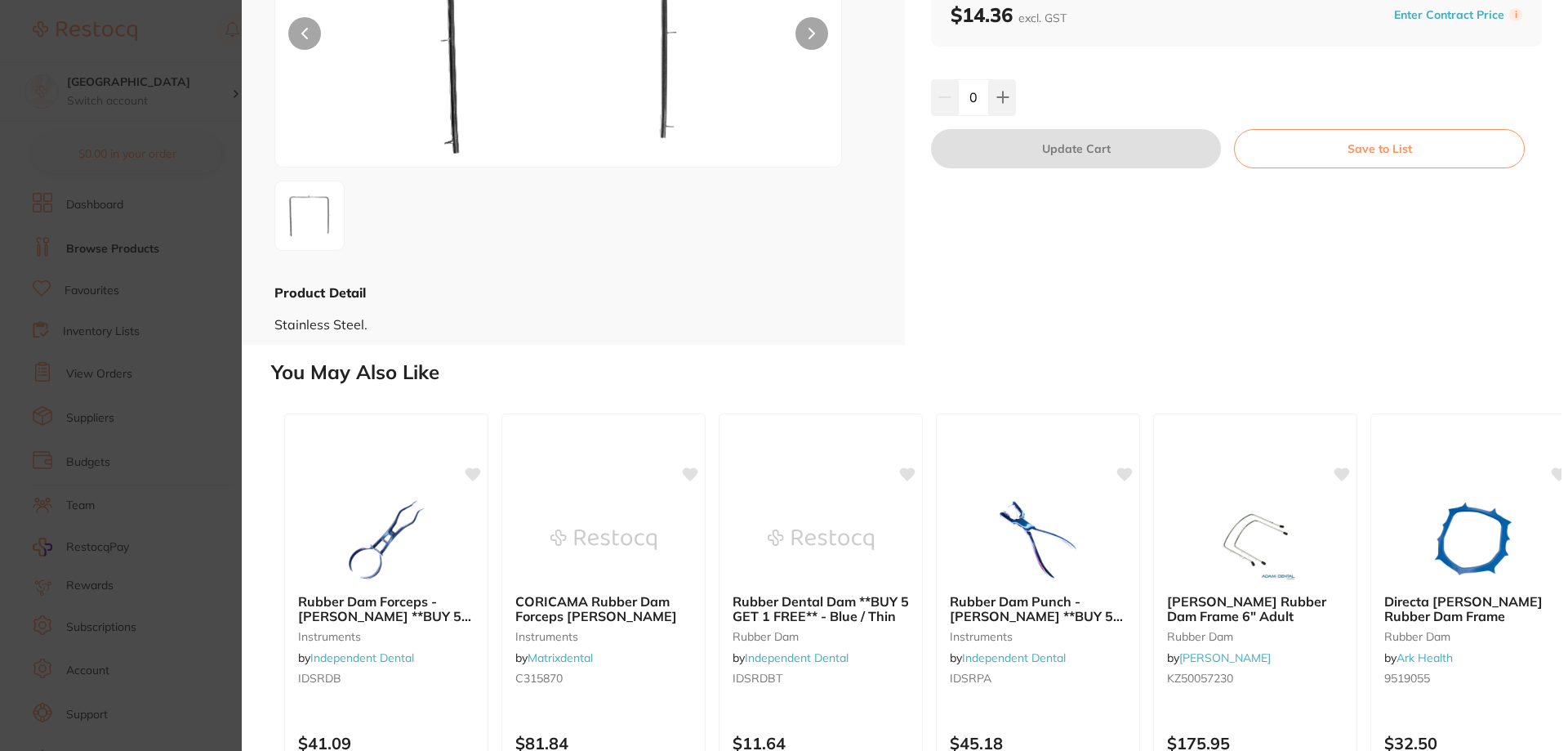
scroll to position [0, 0]
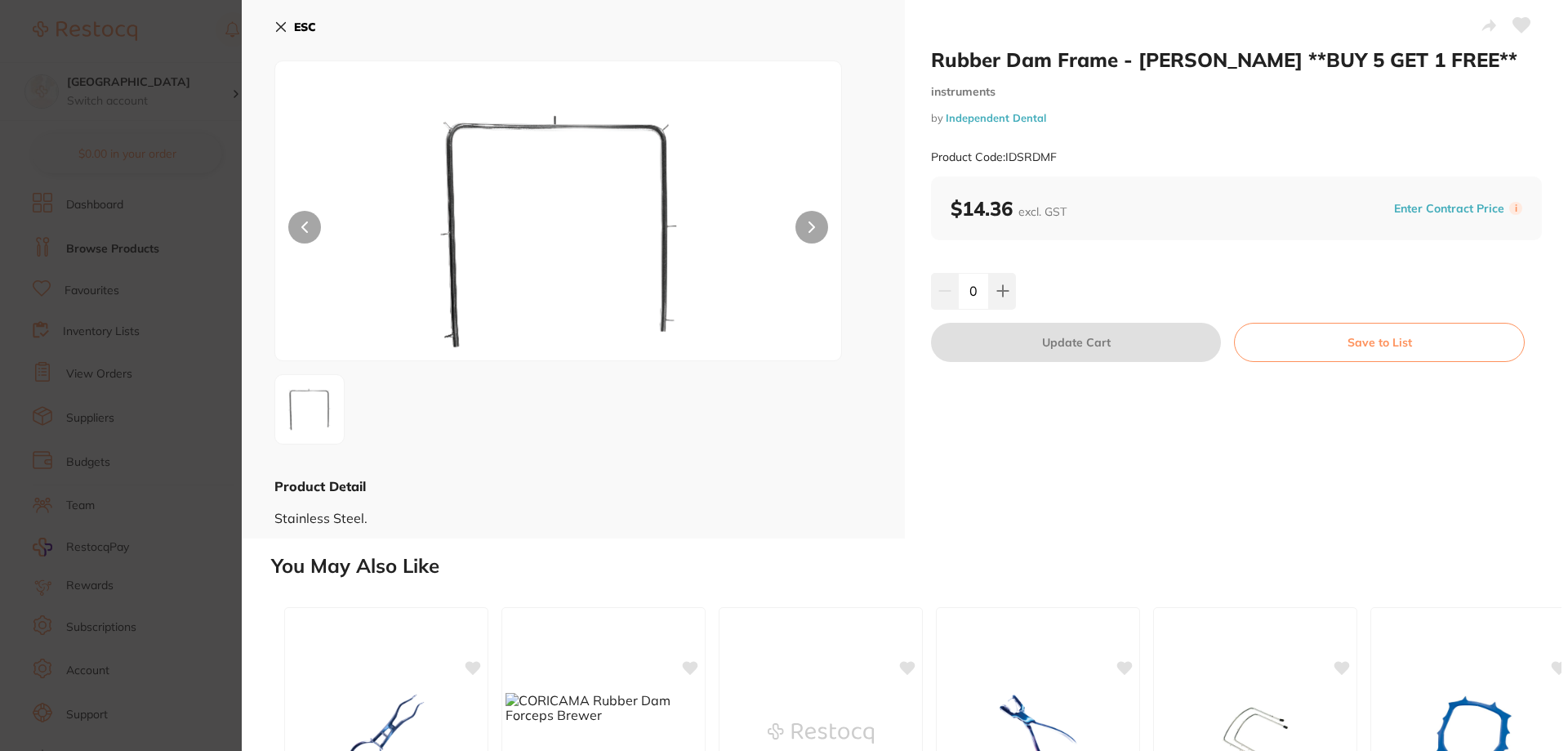
click at [294, 22] on b "ESC" at bounding box center [305, 27] width 22 height 15
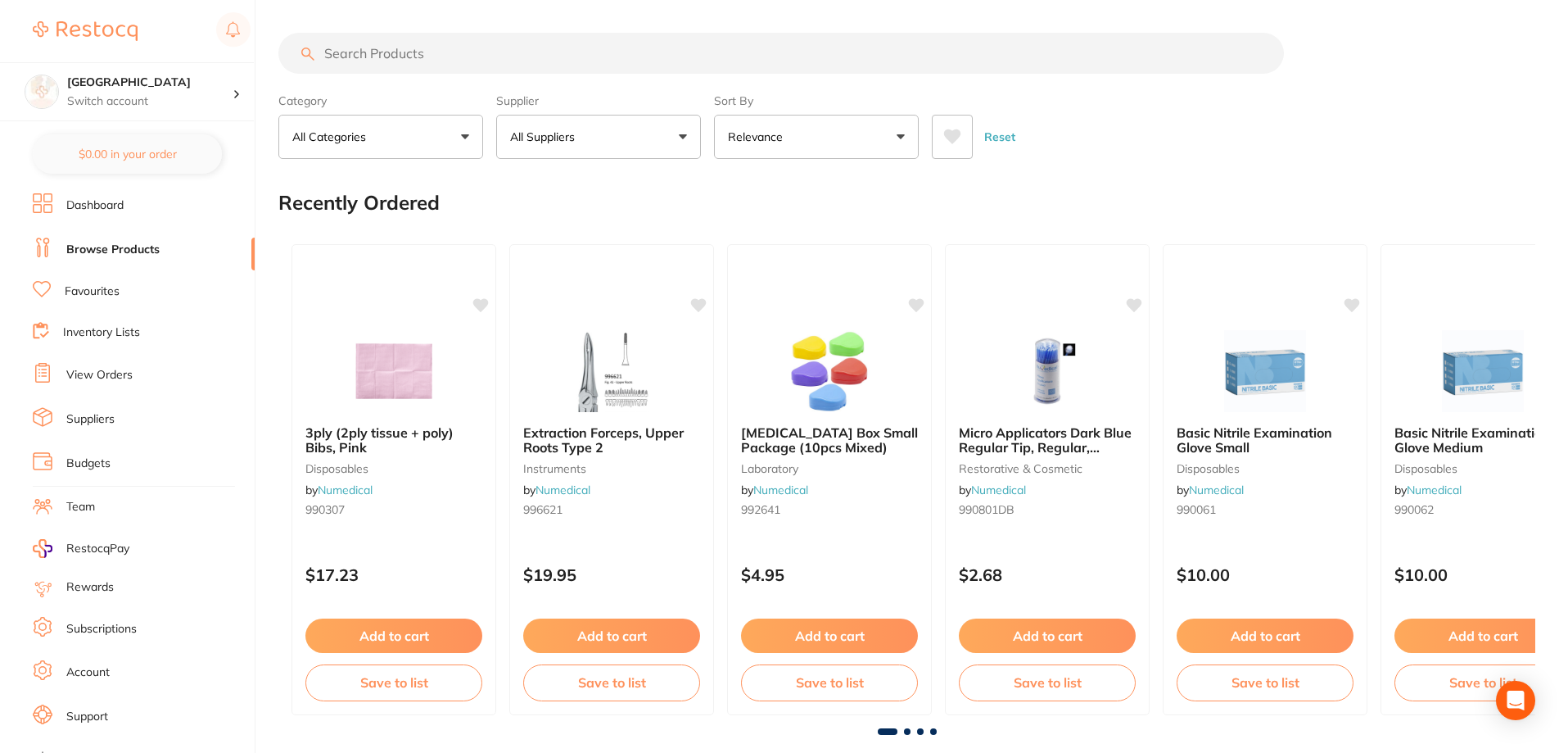
click at [532, 65] on input "search" at bounding box center [781, 53] width 1006 height 41
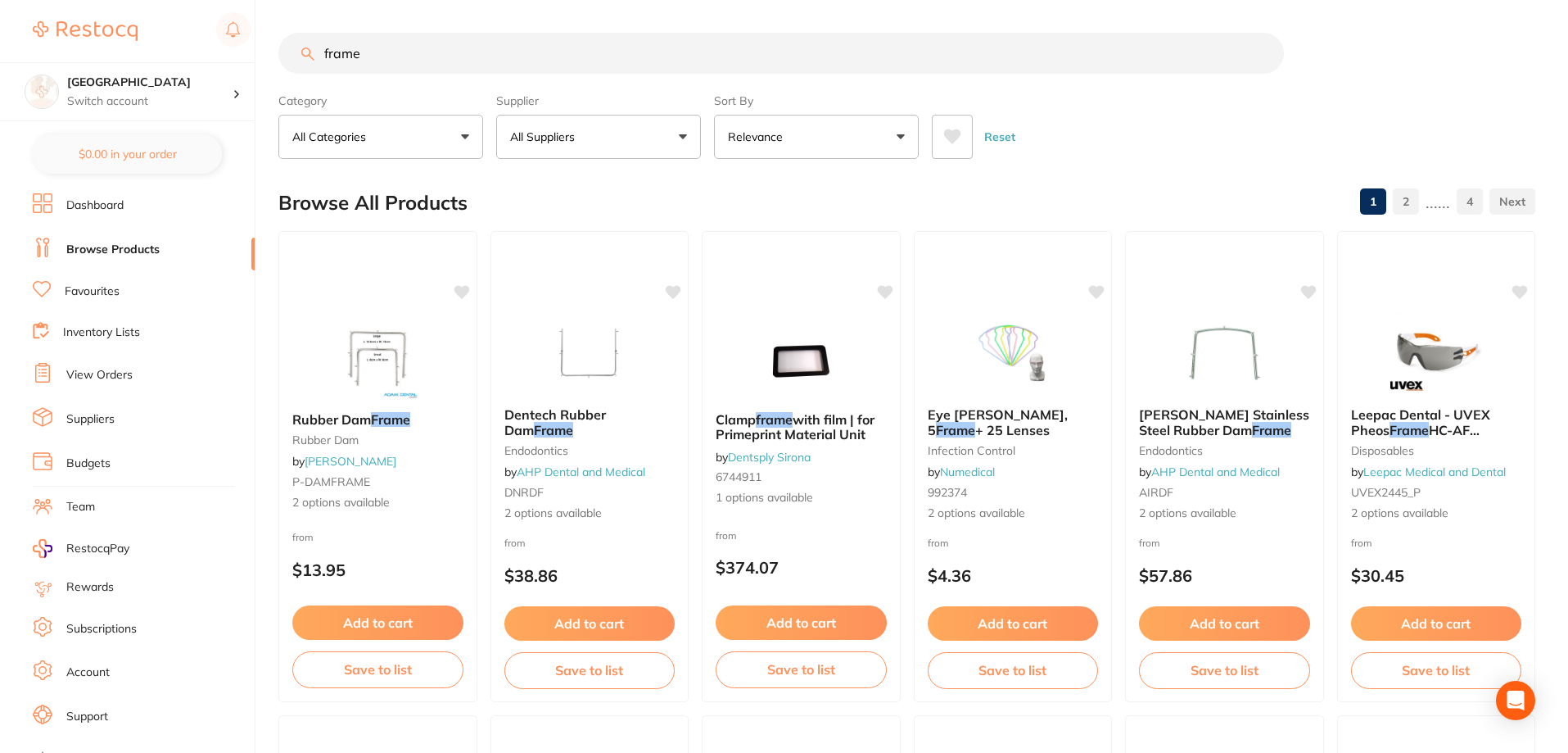
drag, startPoint x: 515, startPoint y: 44, endPoint x: 210, endPoint y: 10, distance: 306.9
click at [210, 10] on div "$0.00 Lakes Boulevard Dental Switch account Lakes Boulevard Dental $0.00 in you…" at bounding box center [784, 376] width 1568 height 753
type input "rubber dam frame"
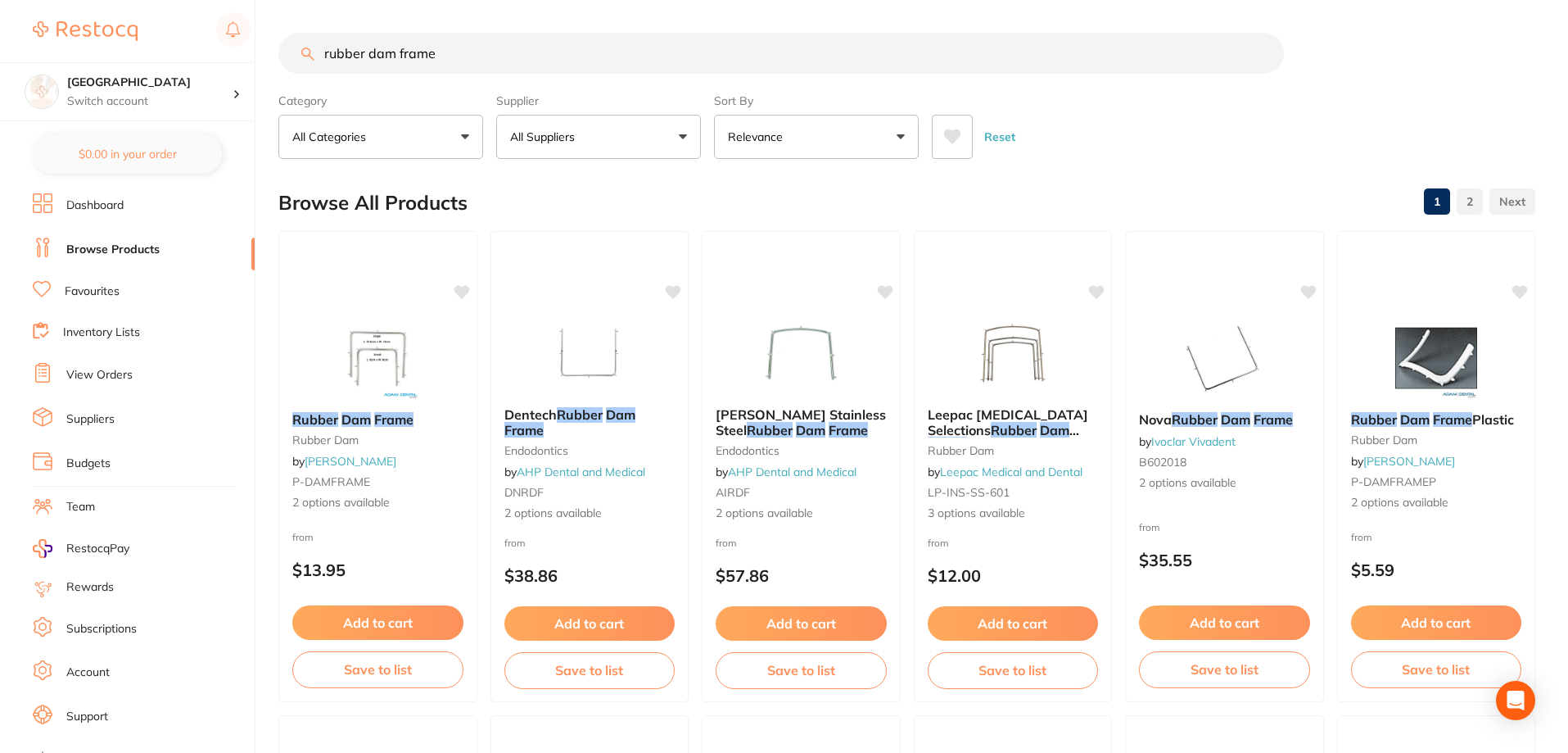
scroll to position [82, 0]
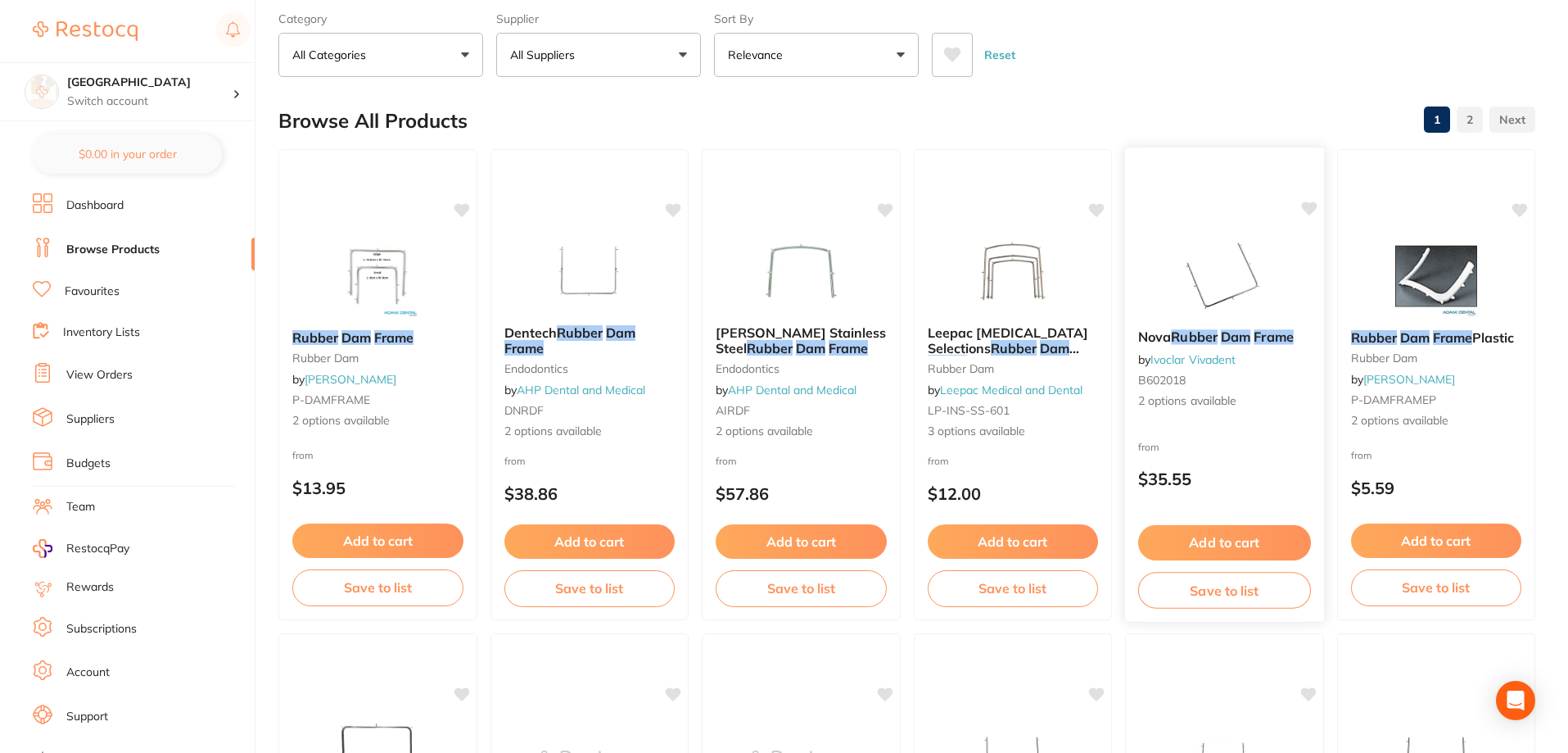
click at [1227, 284] on img at bounding box center [1224, 274] width 107 height 82
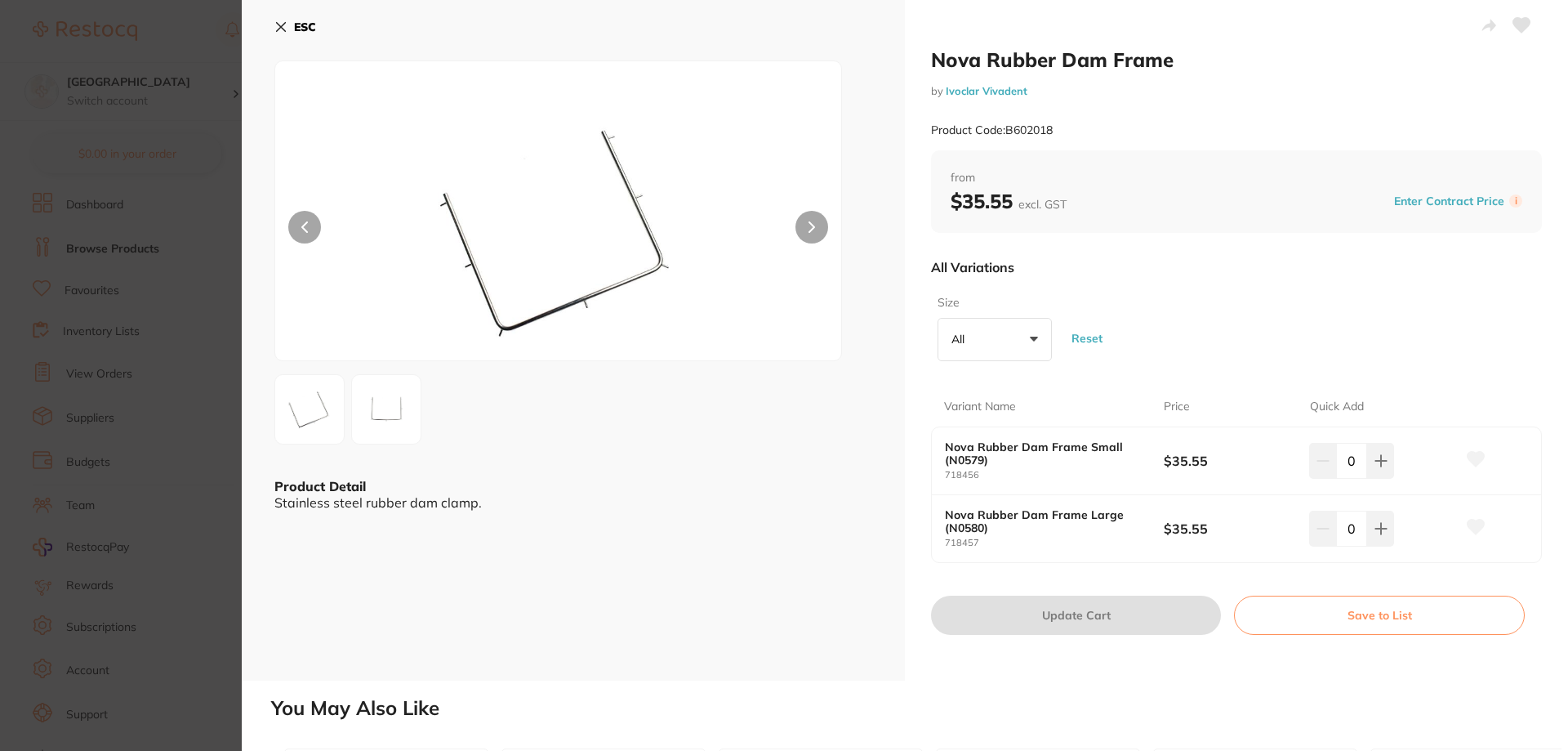
click at [981, 92] on link "Ivoclar Vivadent" at bounding box center [986, 90] width 82 height 13
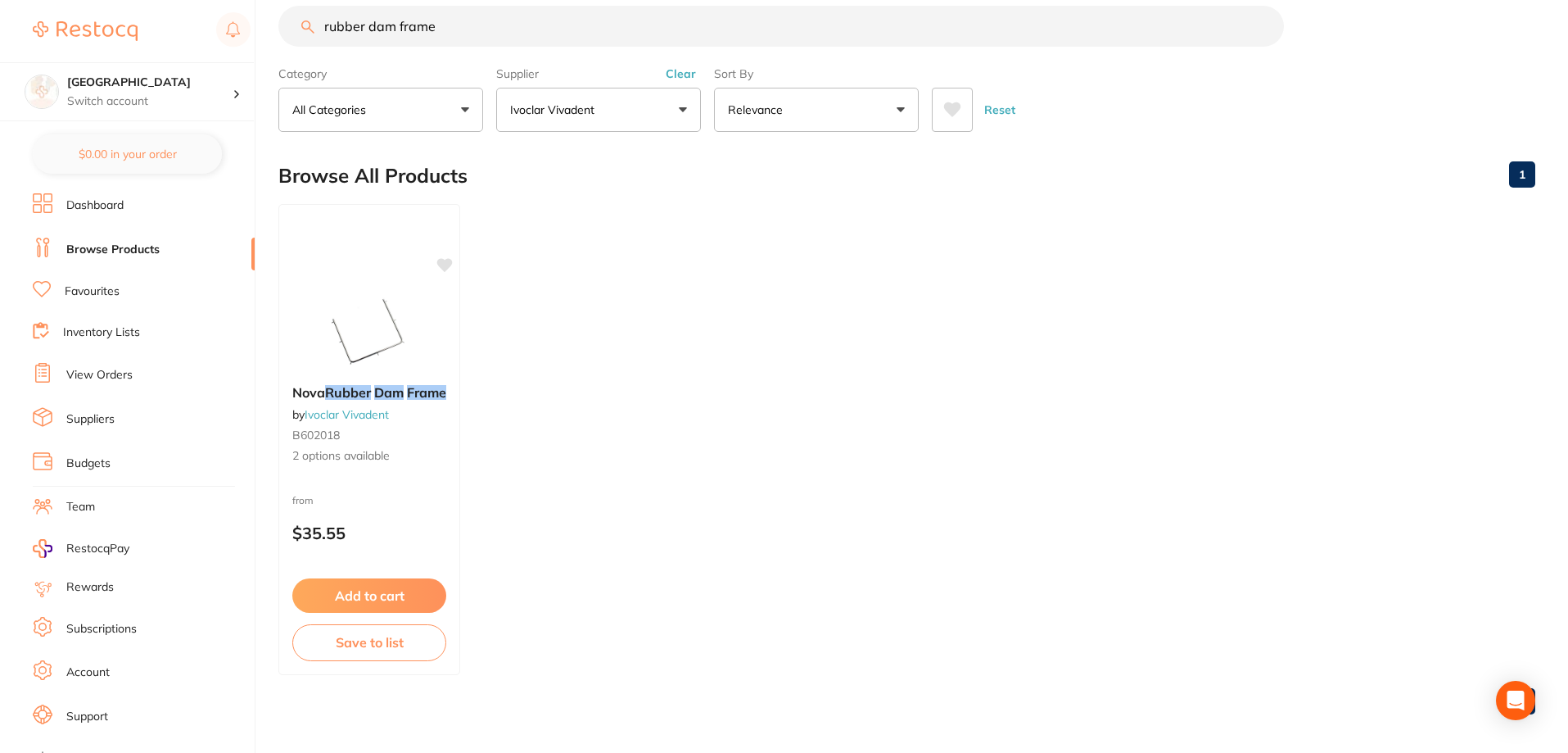
scroll to position [35, 0]
